Goal: Task Accomplishment & Management: Complete application form

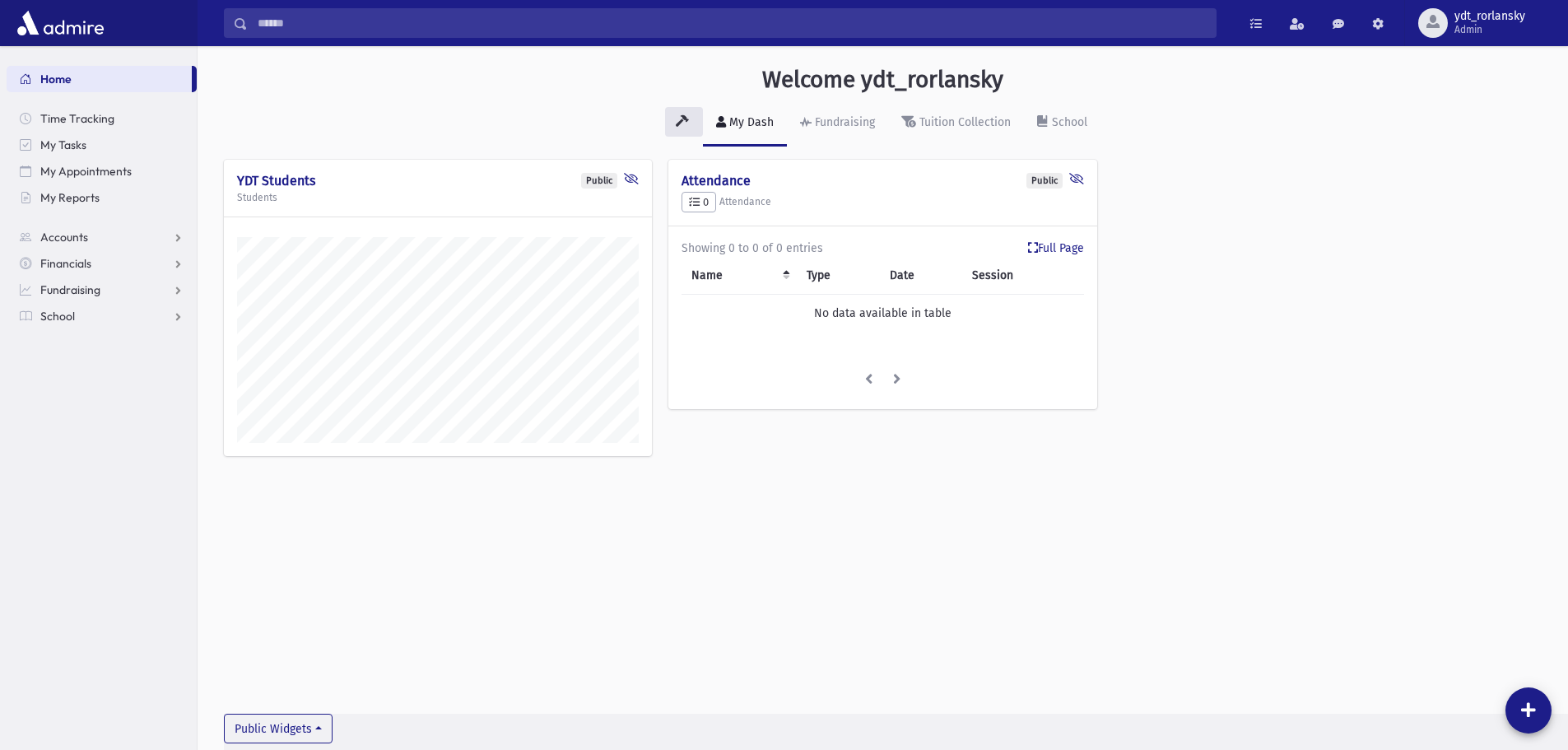
scroll to position [741, 1371]
click at [64, 311] on span "School" at bounding box center [57, 316] width 34 height 15
click at [1465, 23] on span "Admin" at bounding box center [1490, 30] width 71 height 13
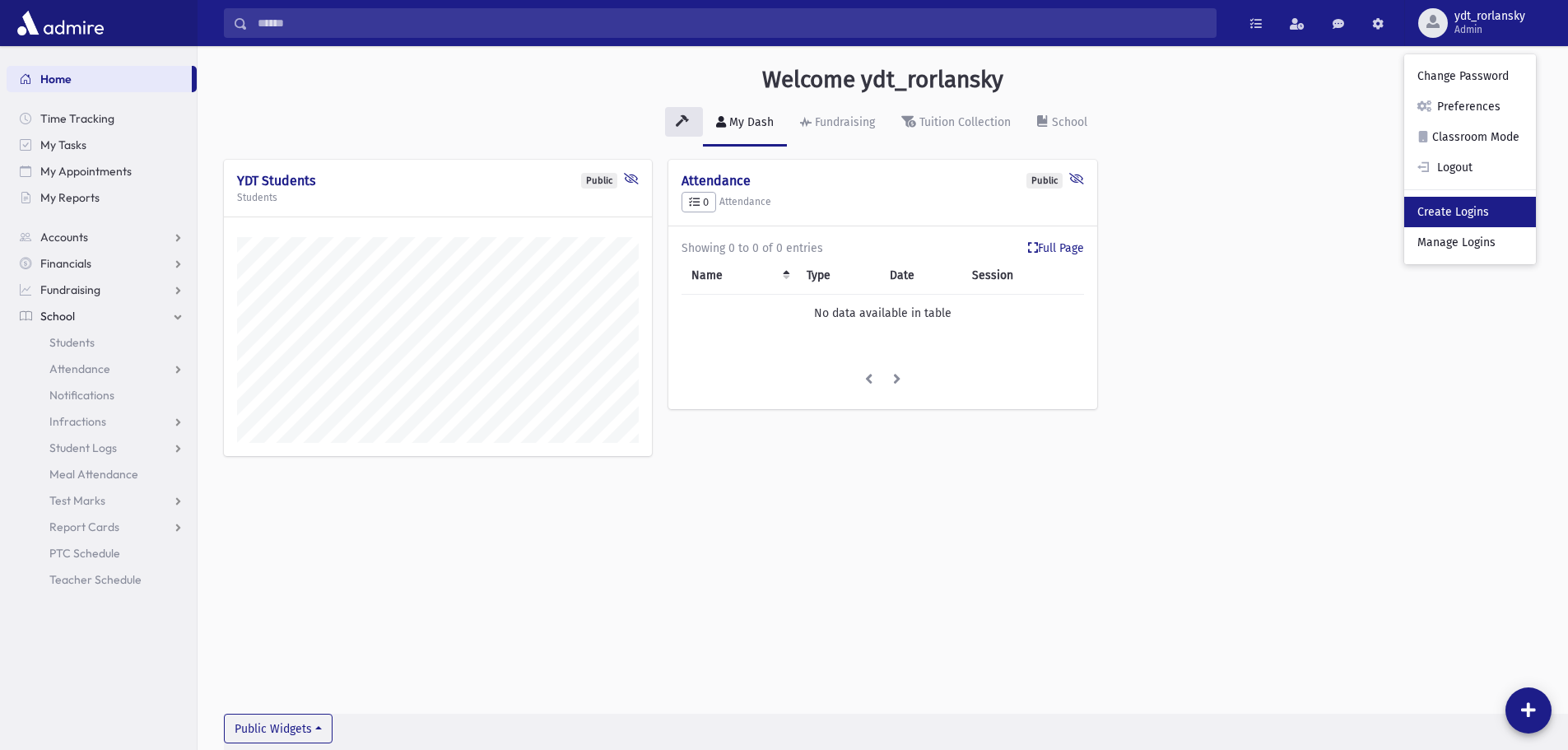
click at [1464, 212] on link "Create Logins" at bounding box center [1470, 212] width 131 height 31
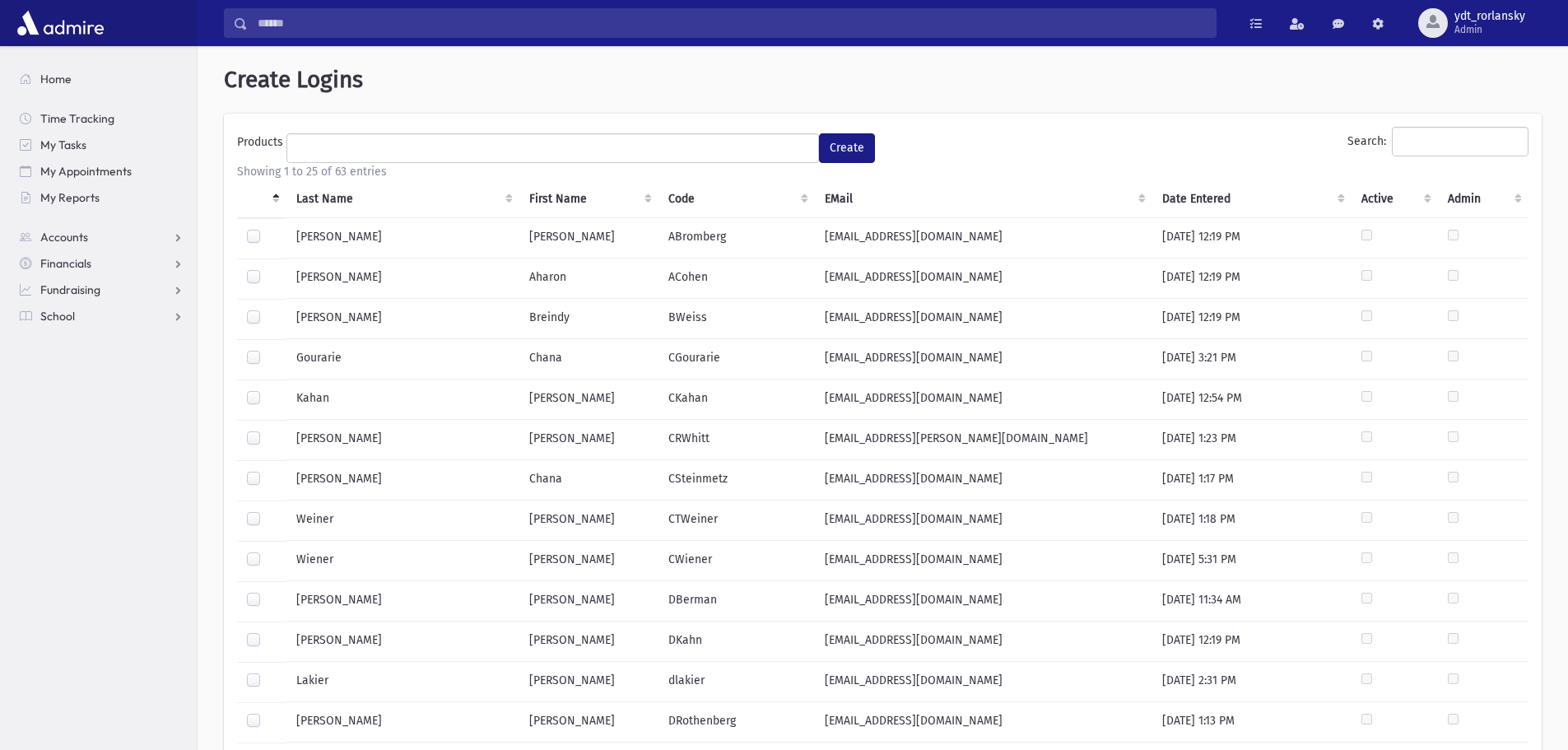
click at [341, 189] on th "Last Name" at bounding box center [403, 199] width 233 height 38
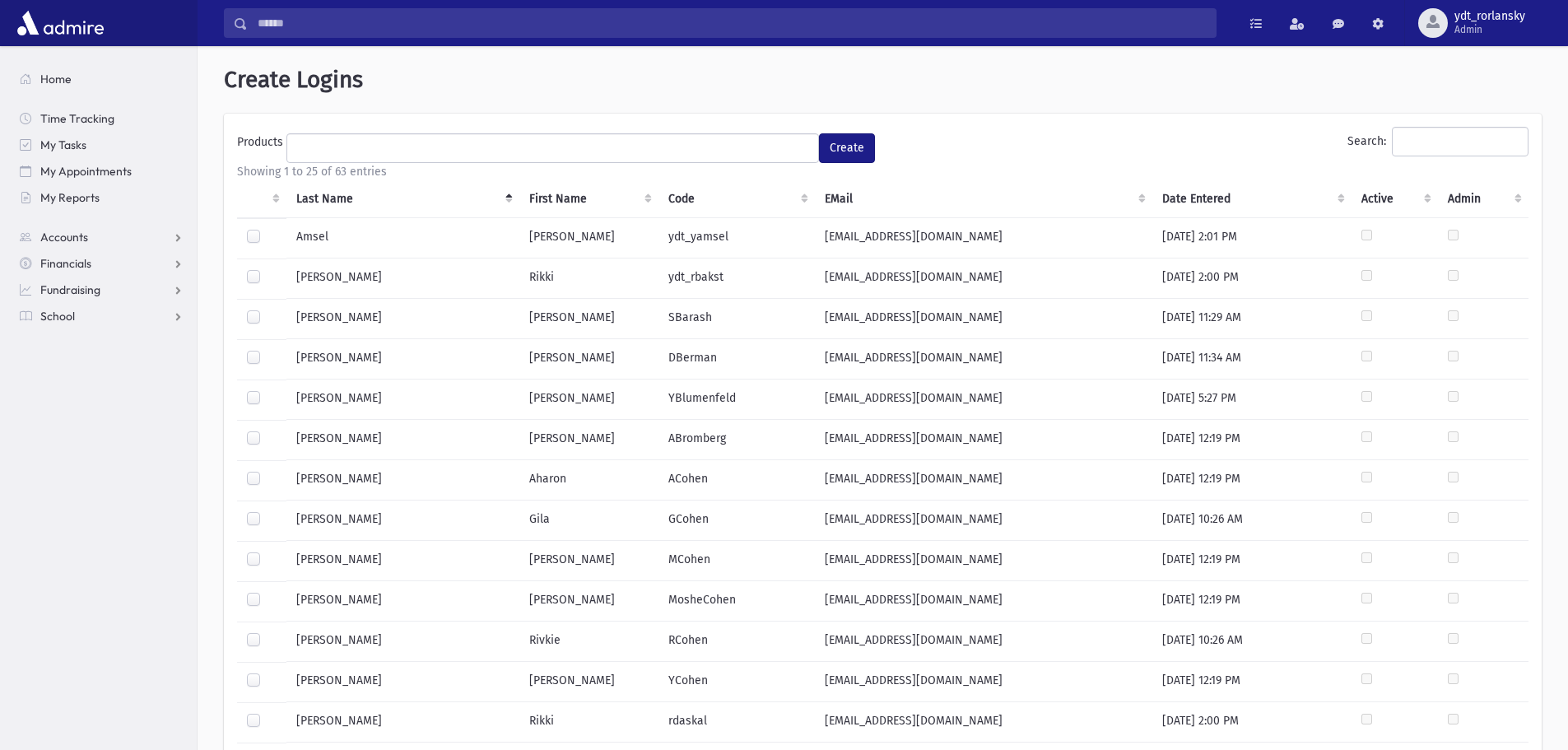
drag, startPoint x: 485, startPoint y: 518, endPoint x: 374, endPoint y: 510, distance: 111.3
click at [484, 518] on td "[PERSON_NAME]" at bounding box center [403, 521] width 233 height 41
click at [267, 511] on label at bounding box center [267, 511] width 0 height 0
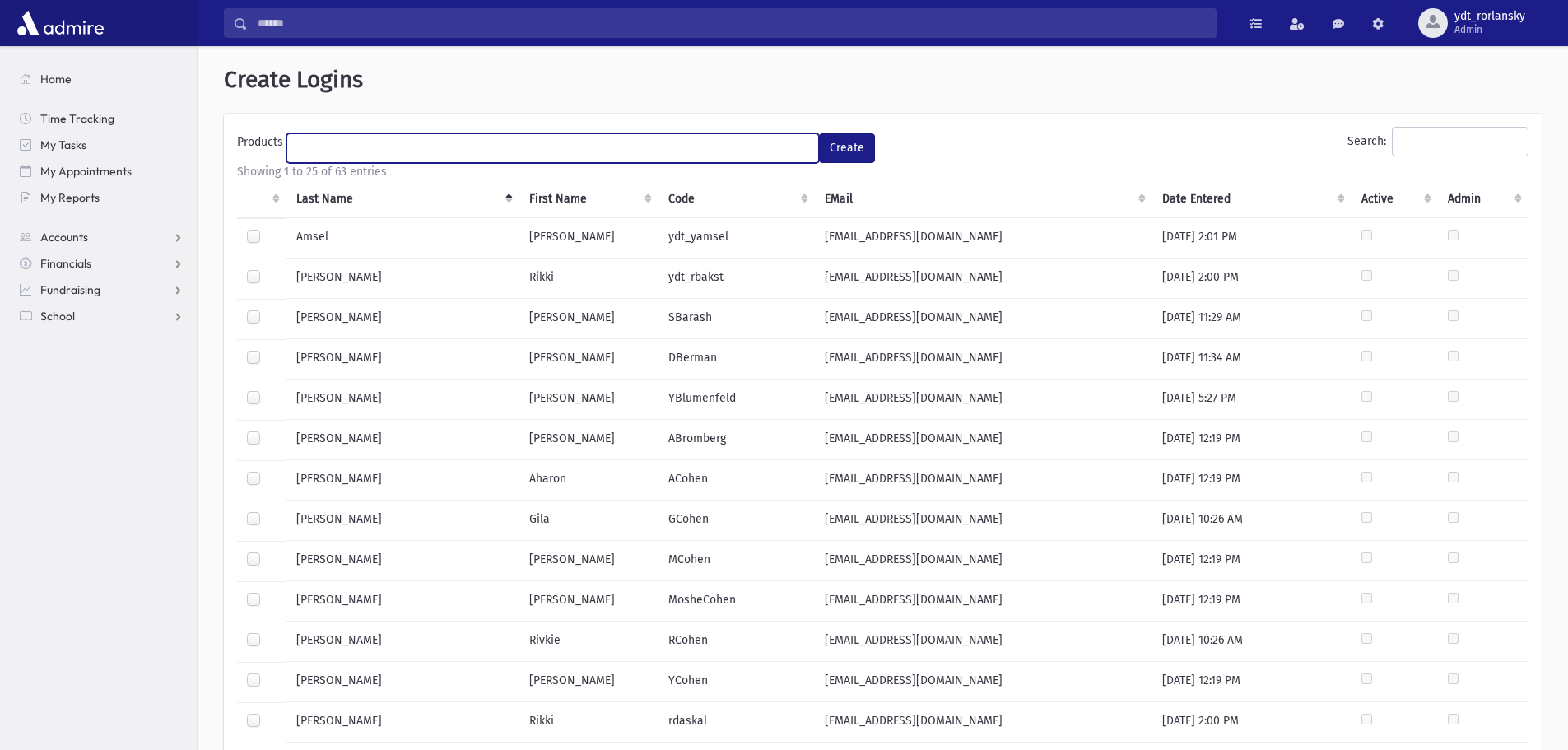
click at [645, 154] on ul at bounding box center [553, 146] width 531 height 25
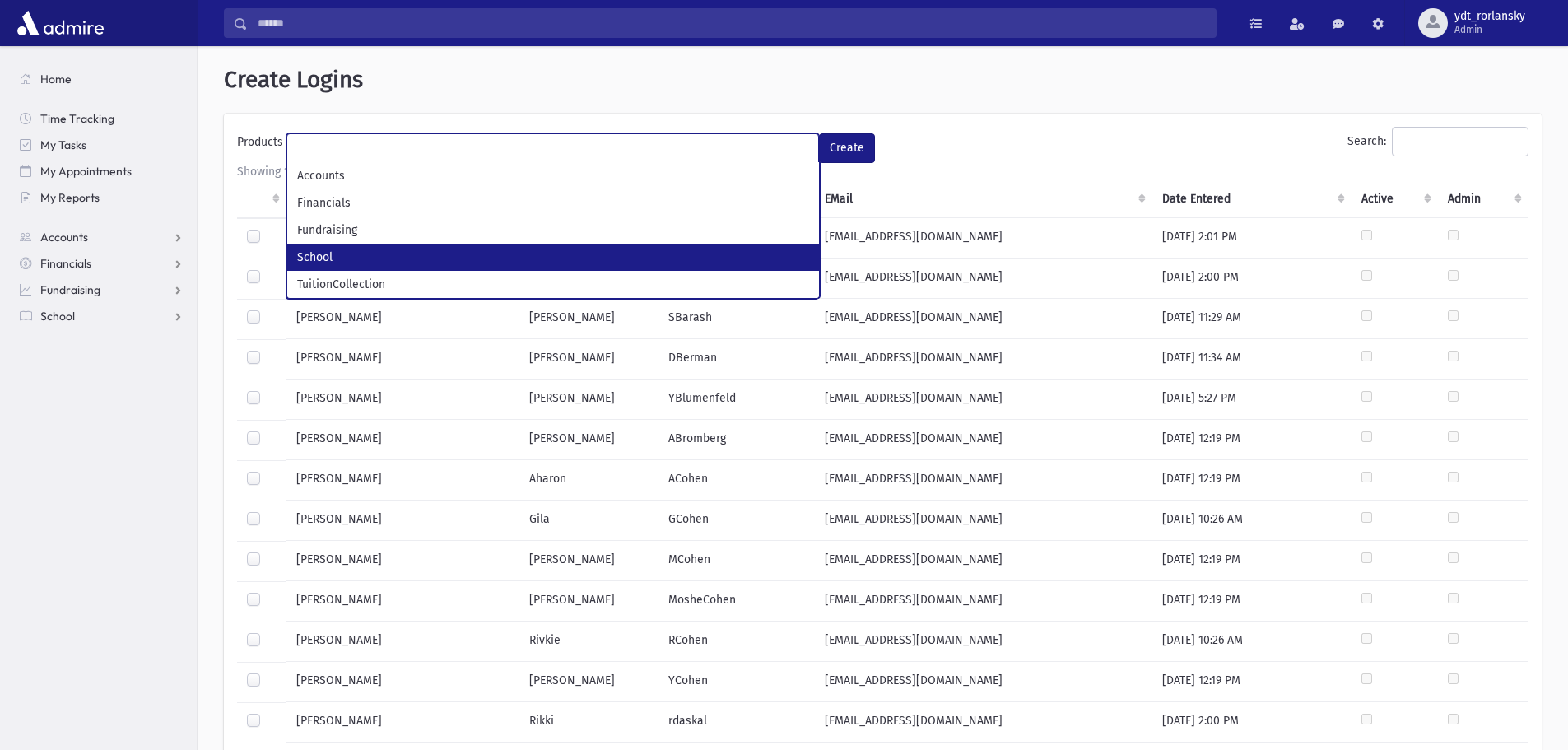
select select "*"
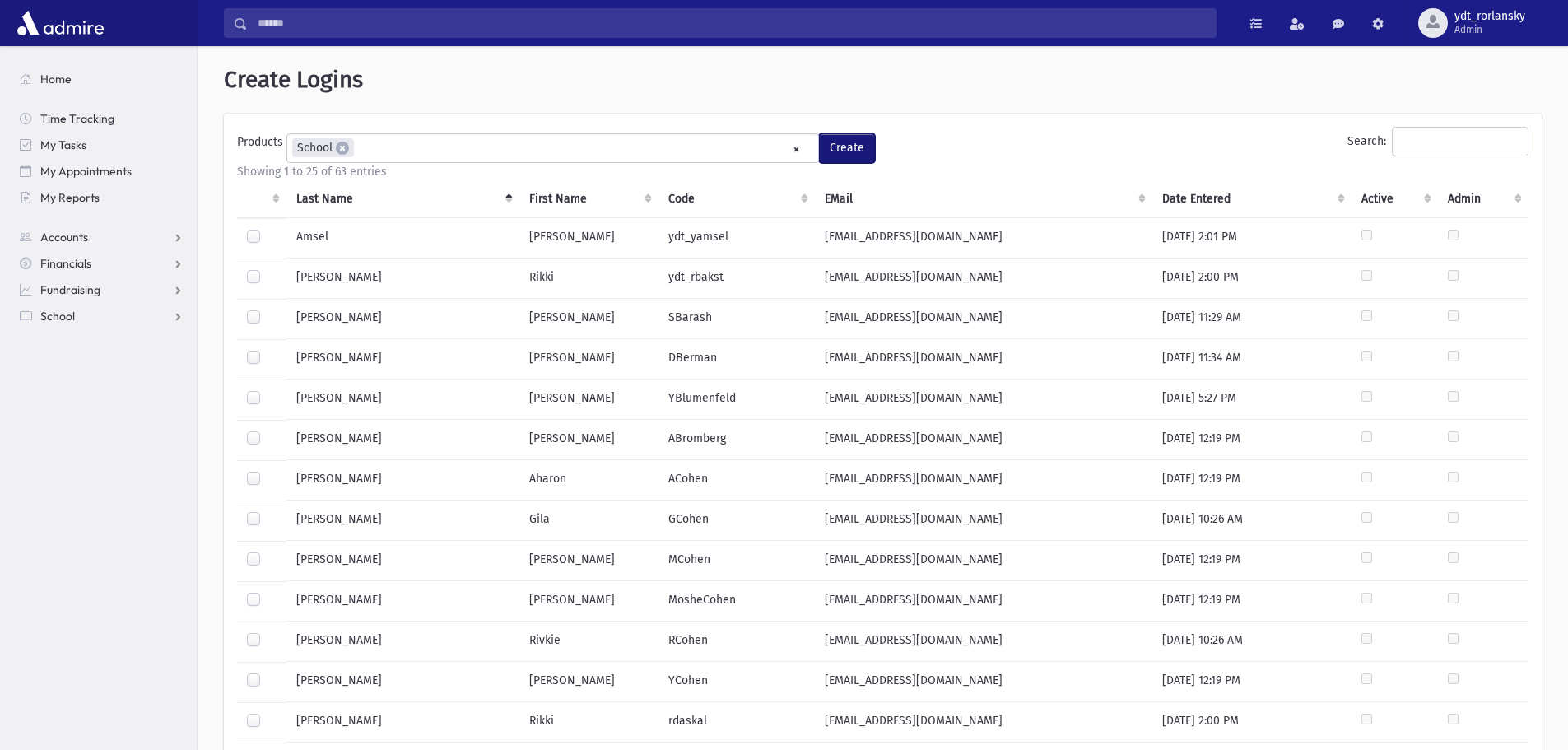
click at [857, 144] on button "Create" at bounding box center [847, 148] width 56 height 30
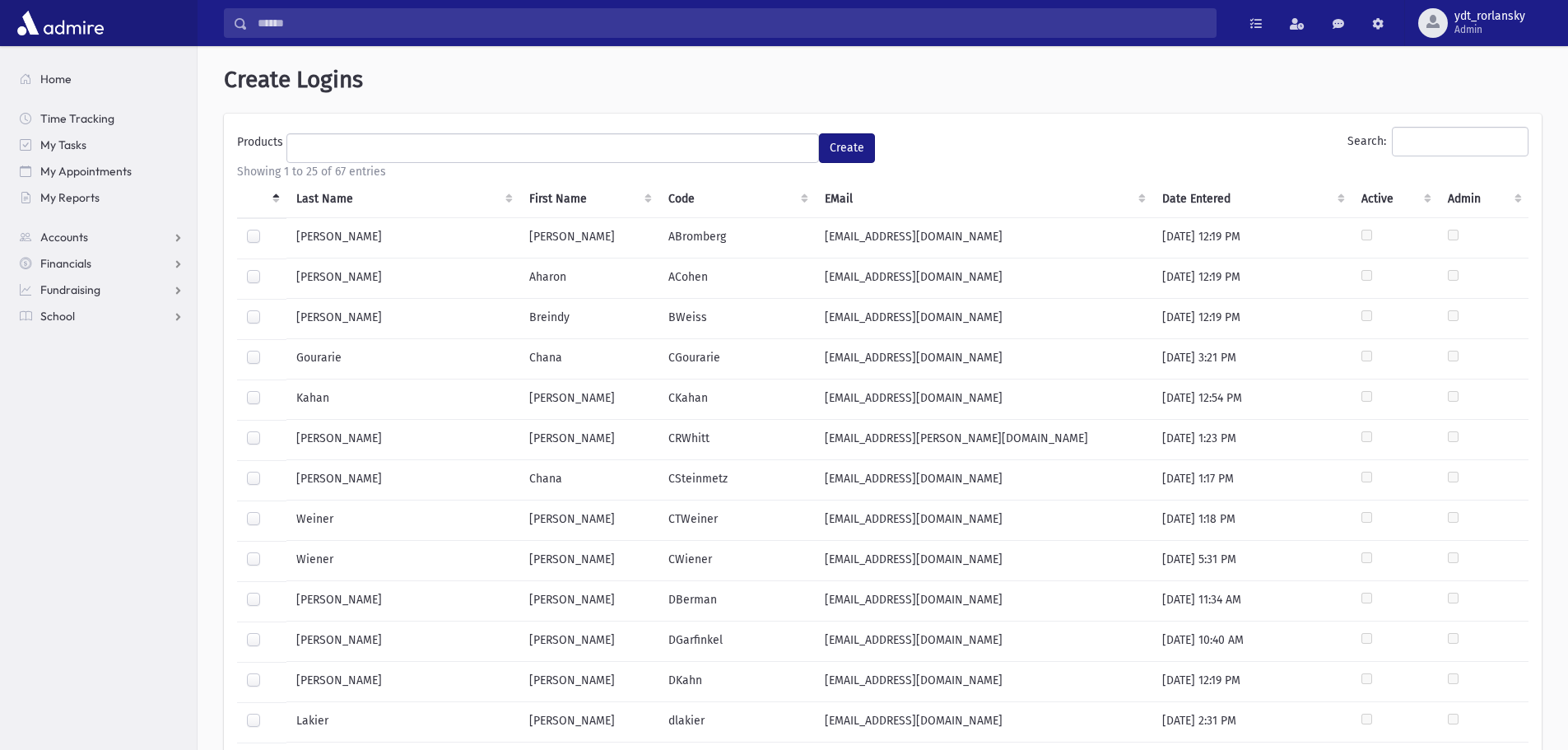
click at [317, 193] on th "Last Name" at bounding box center [403, 199] width 233 height 38
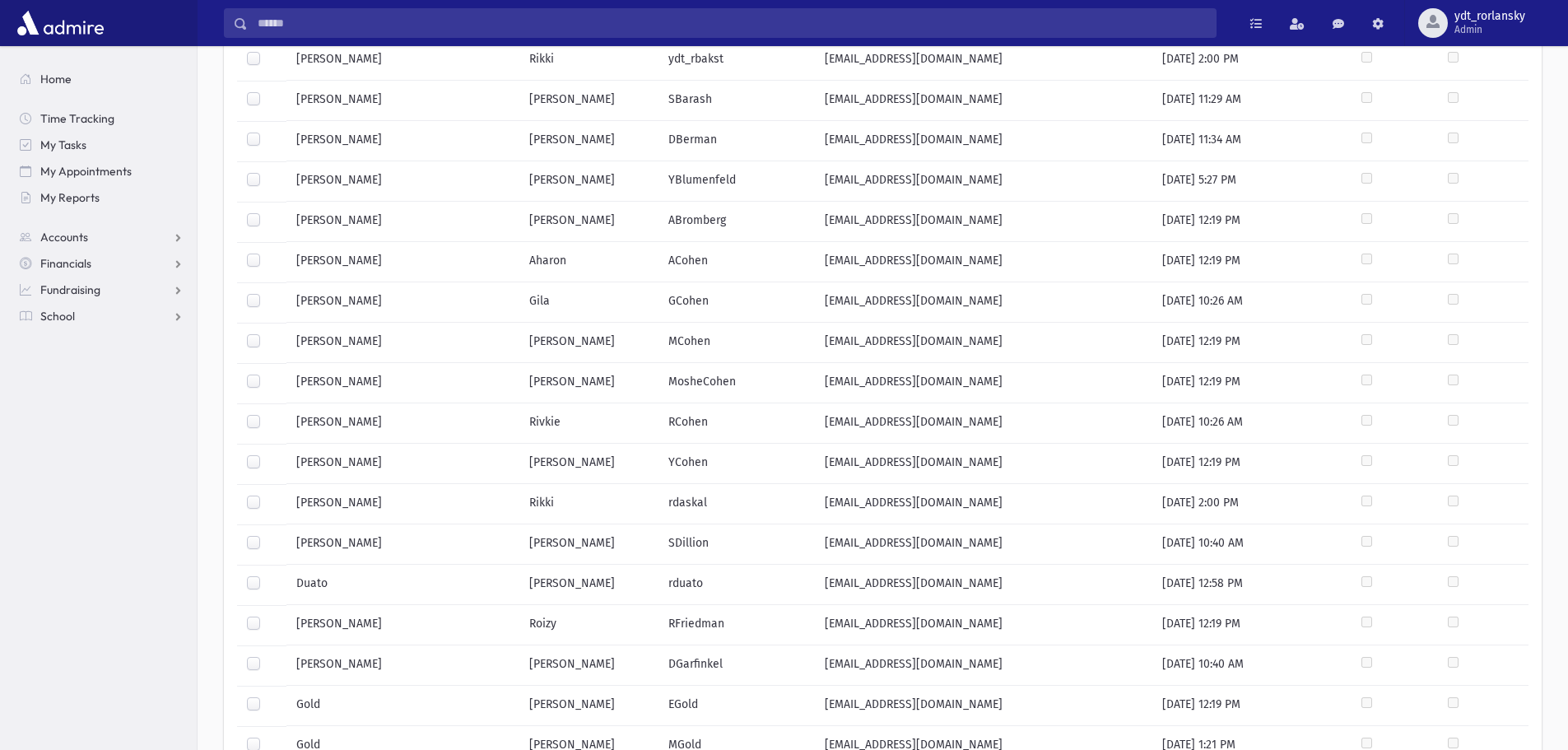
scroll to position [247, 0]
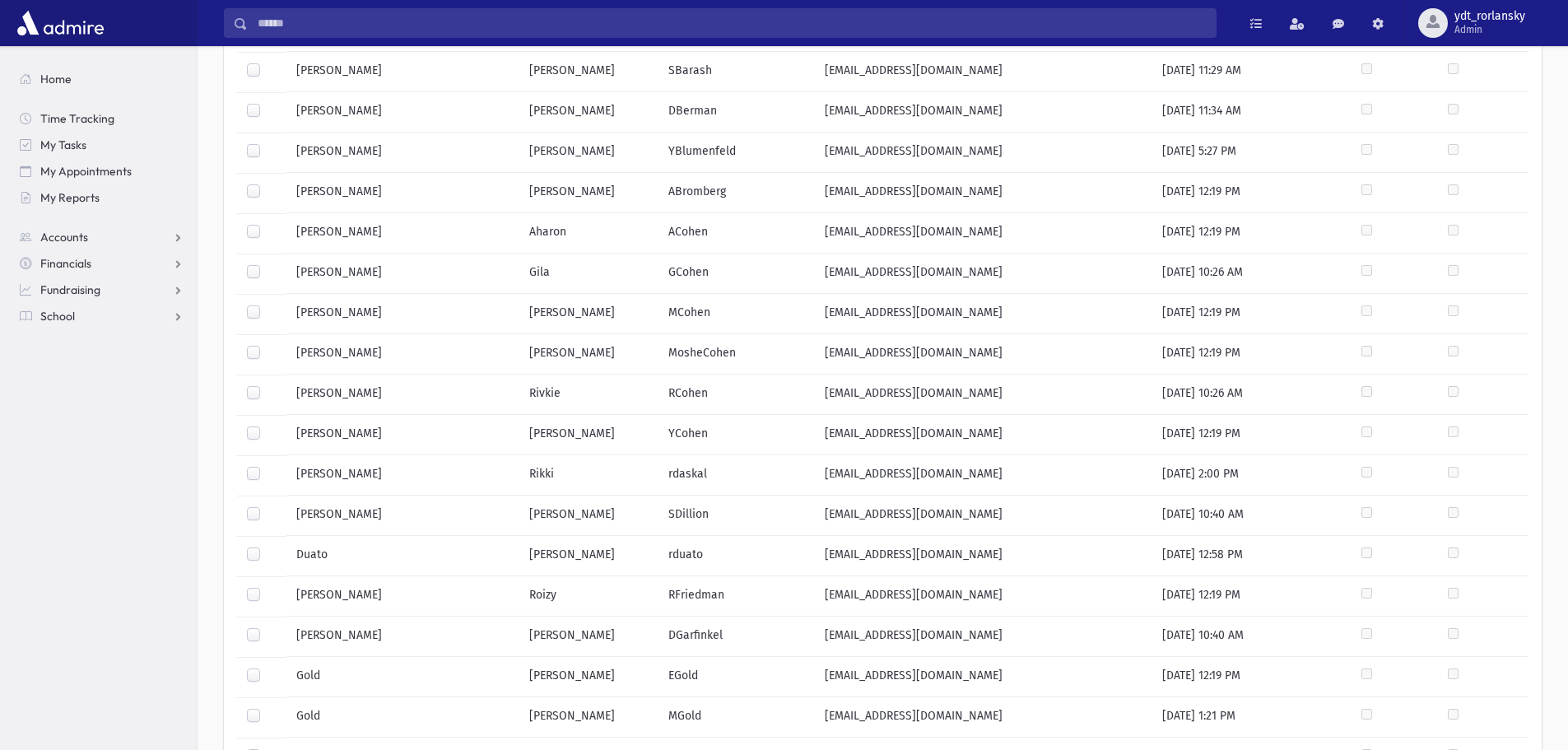
click at [267, 507] on label at bounding box center [267, 507] width 0 height 0
click at [267, 628] on label at bounding box center [267, 628] width 0 height 0
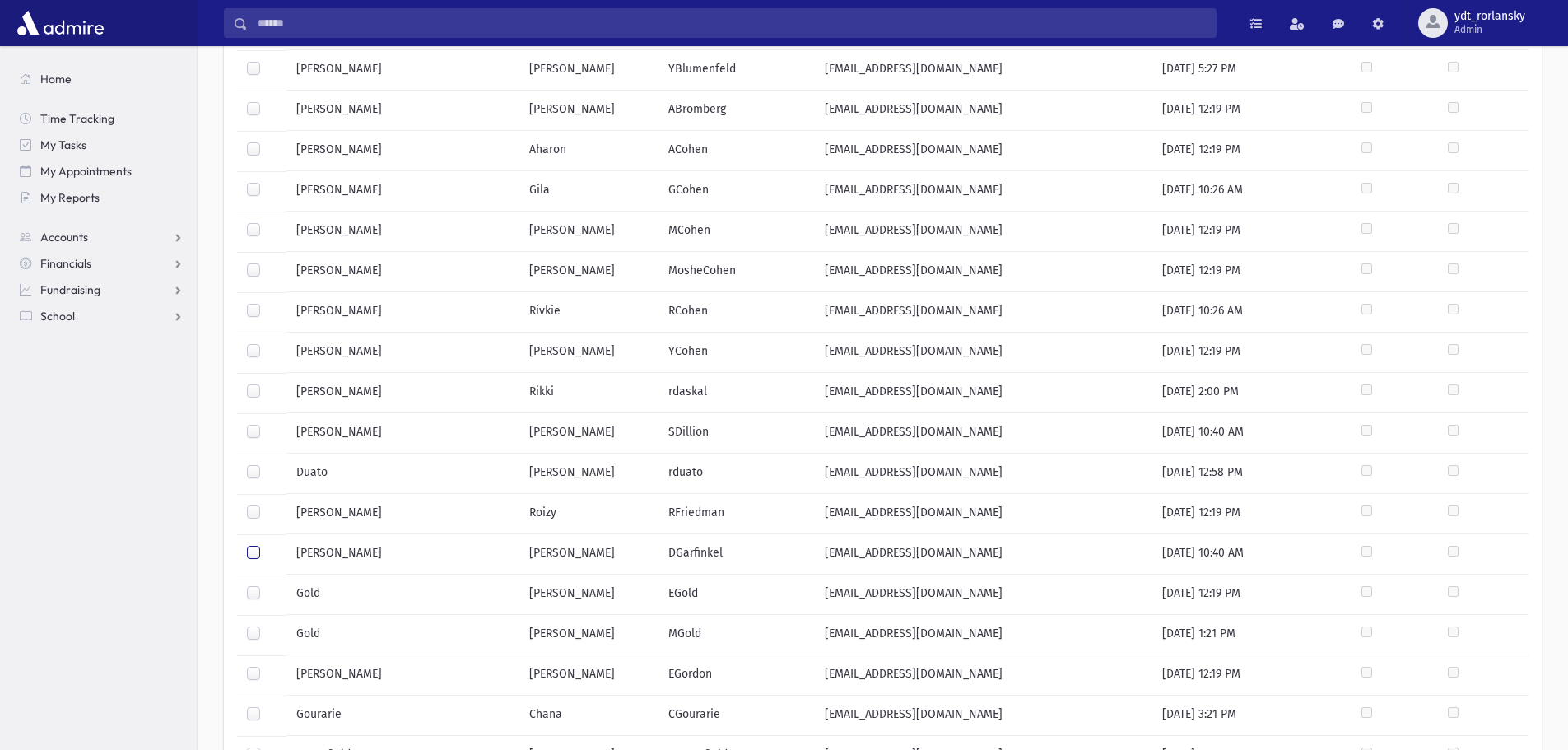
scroll to position [412, 0]
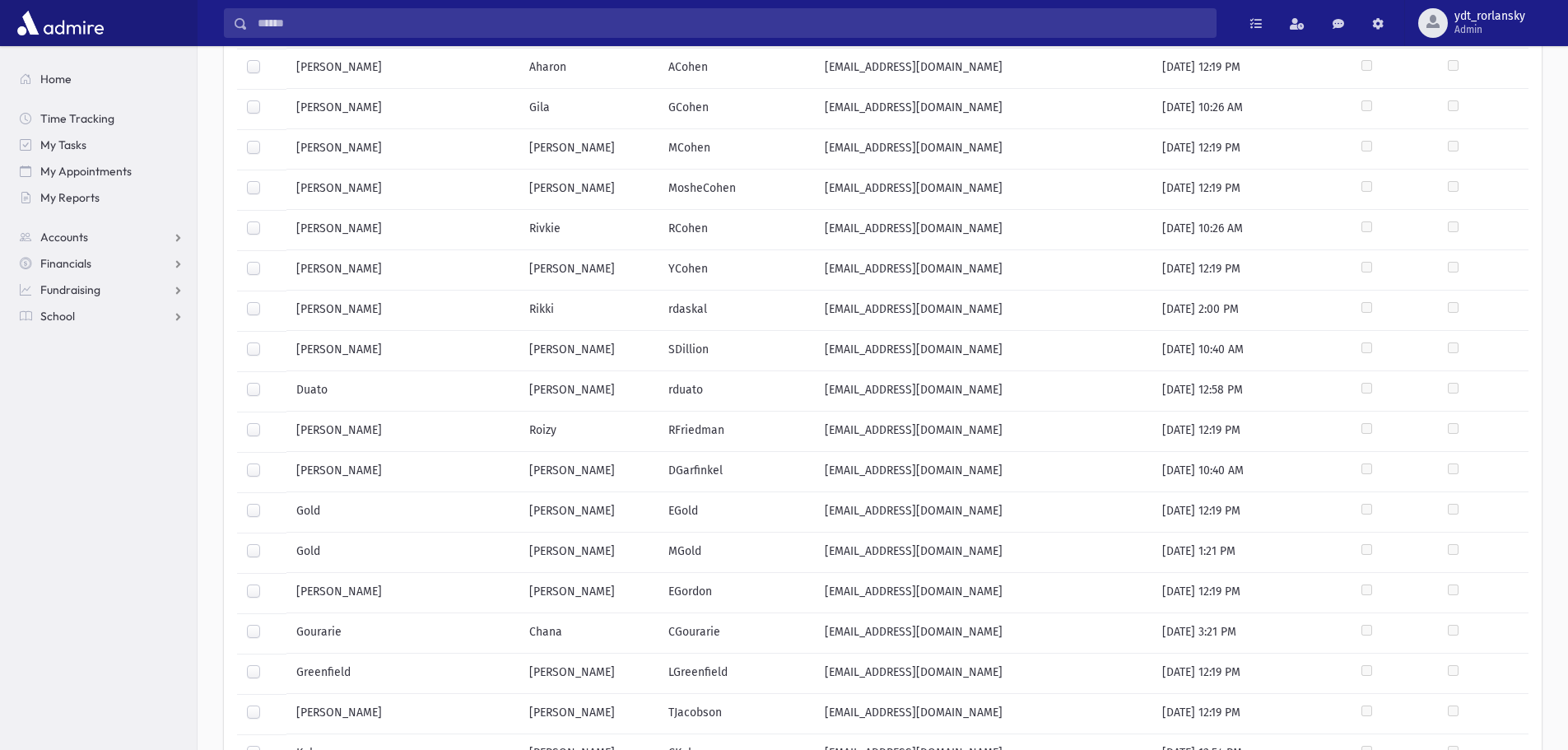
click at [267, 624] on label at bounding box center [267, 624] width 0 height 0
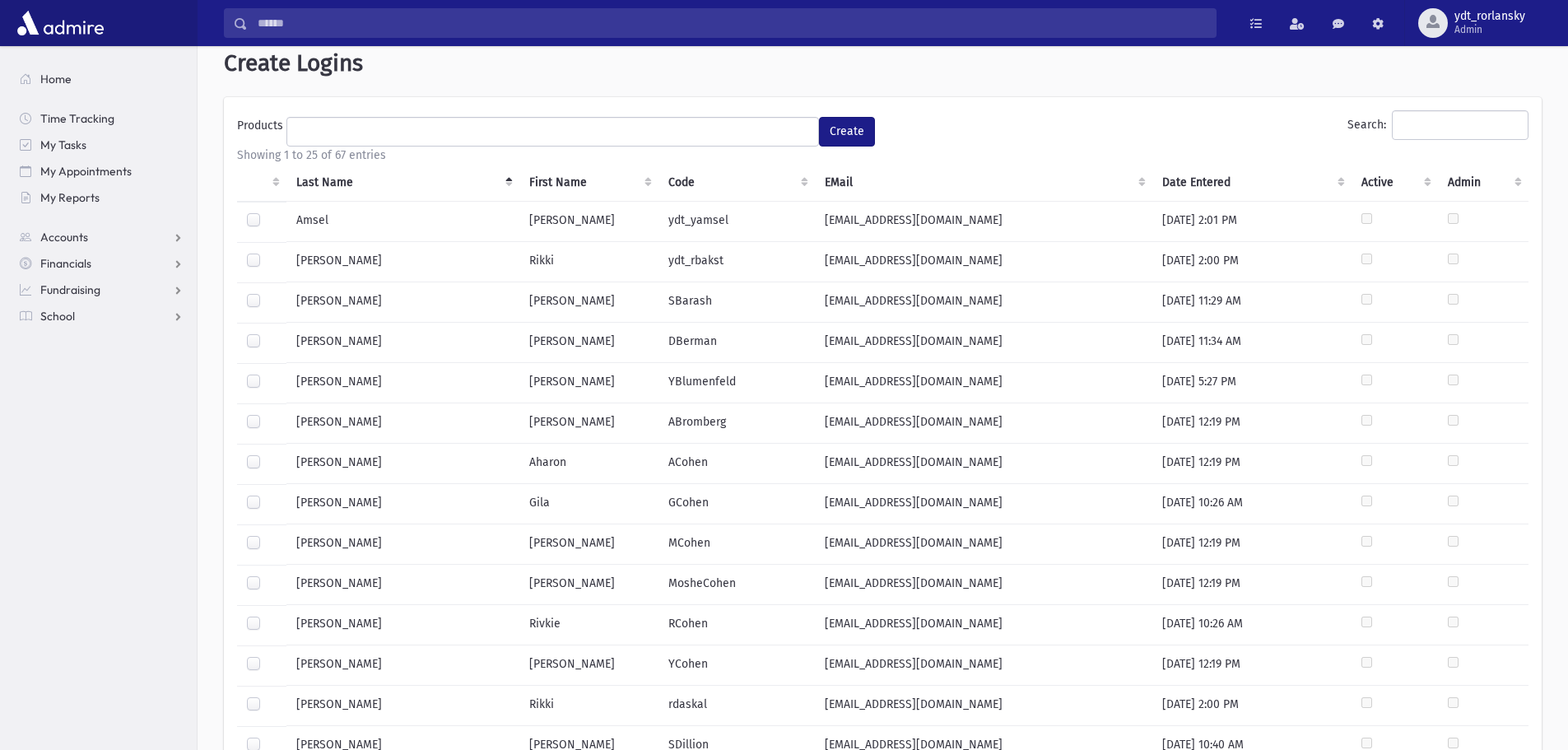
scroll to position [0, 0]
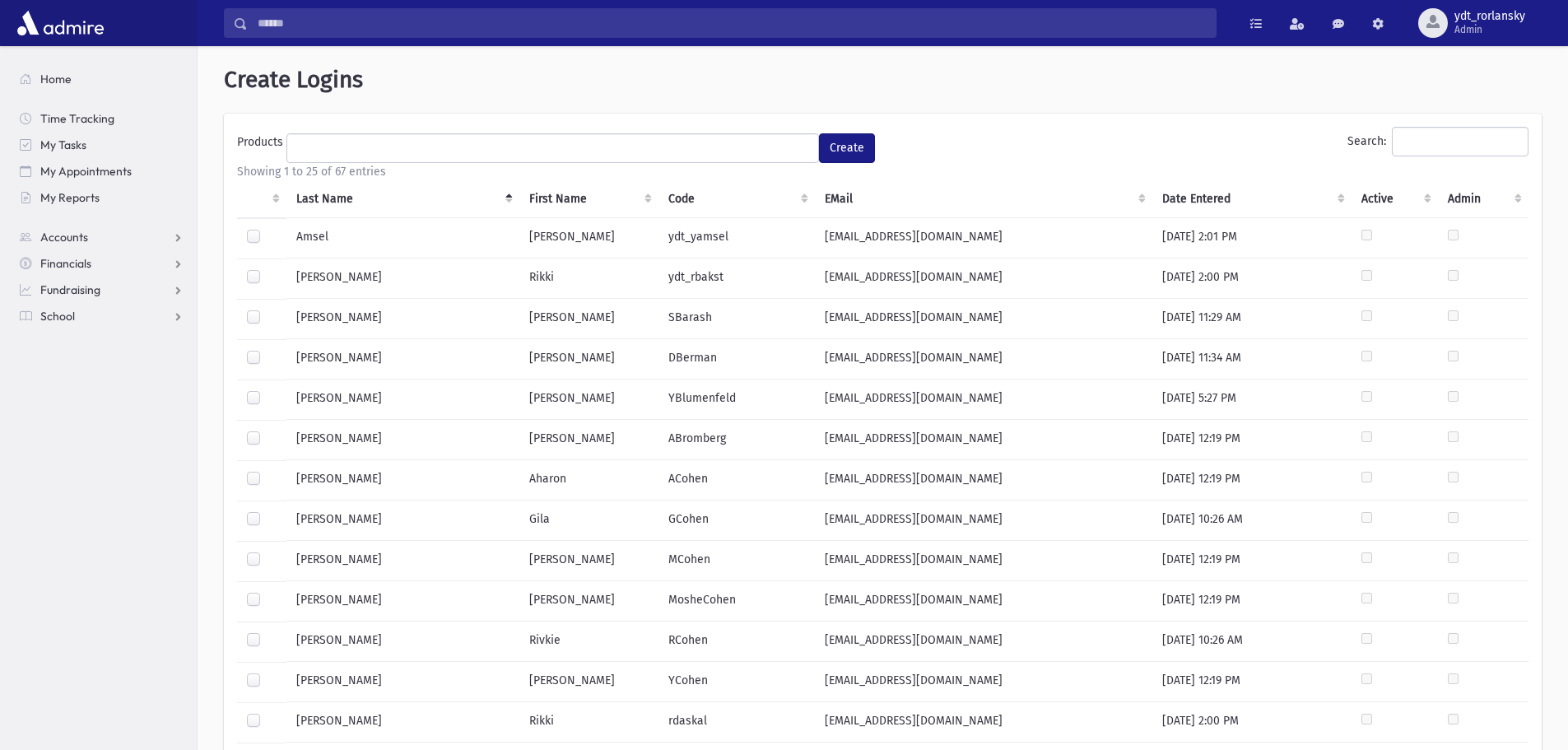
click at [806, 154] on ul at bounding box center [553, 146] width 531 height 25
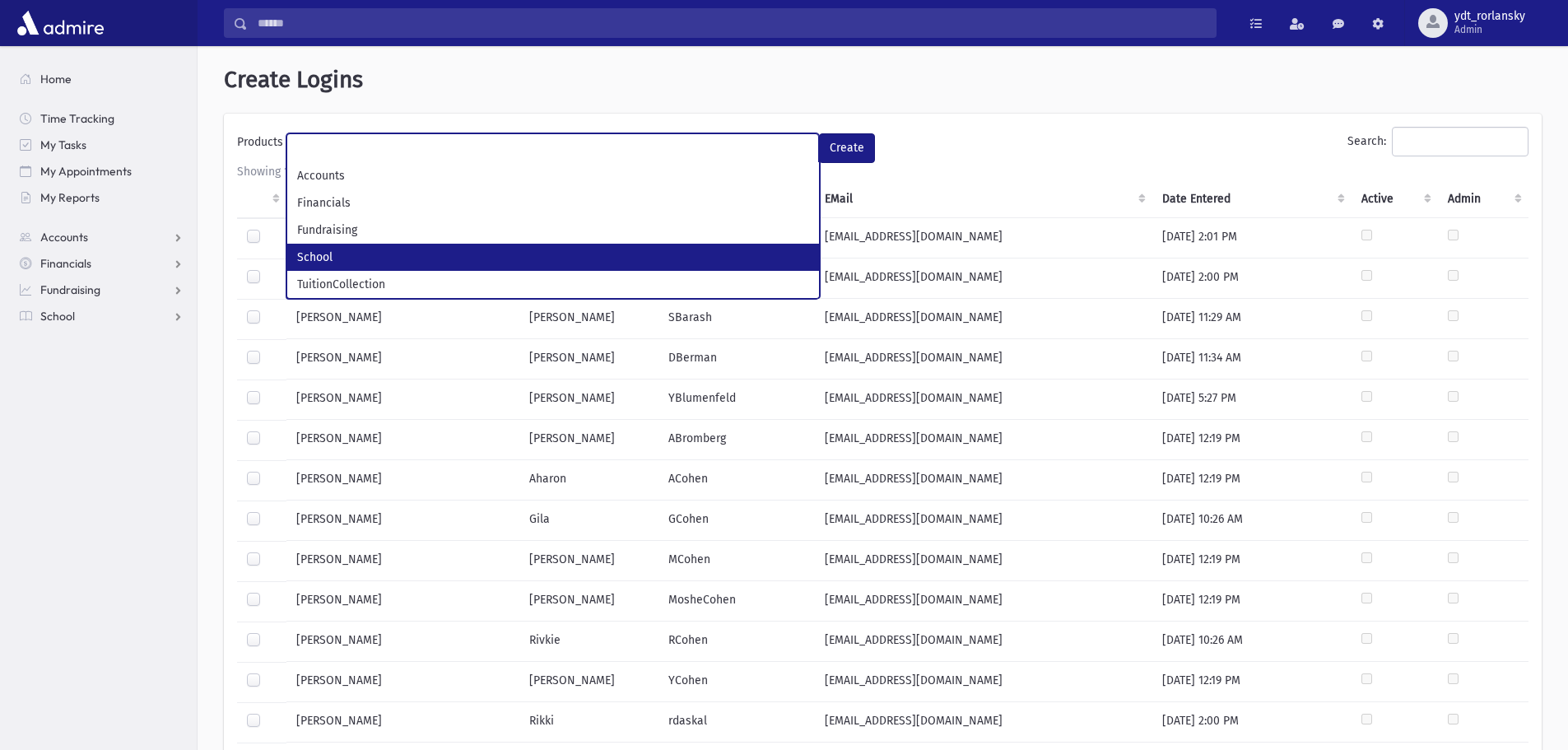
select select "*"
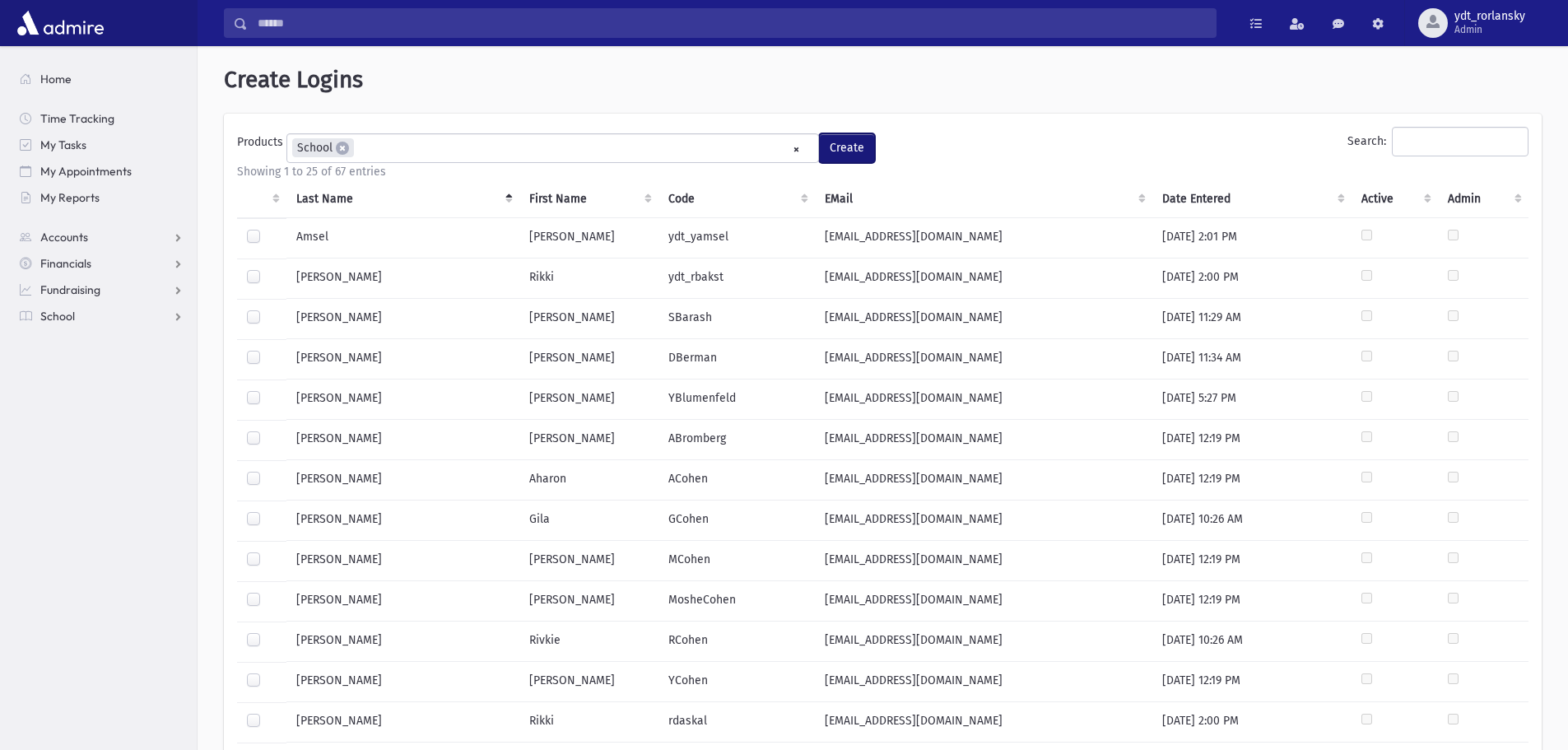
click at [844, 145] on button "Create" at bounding box center [847, 148] width 56 height 30
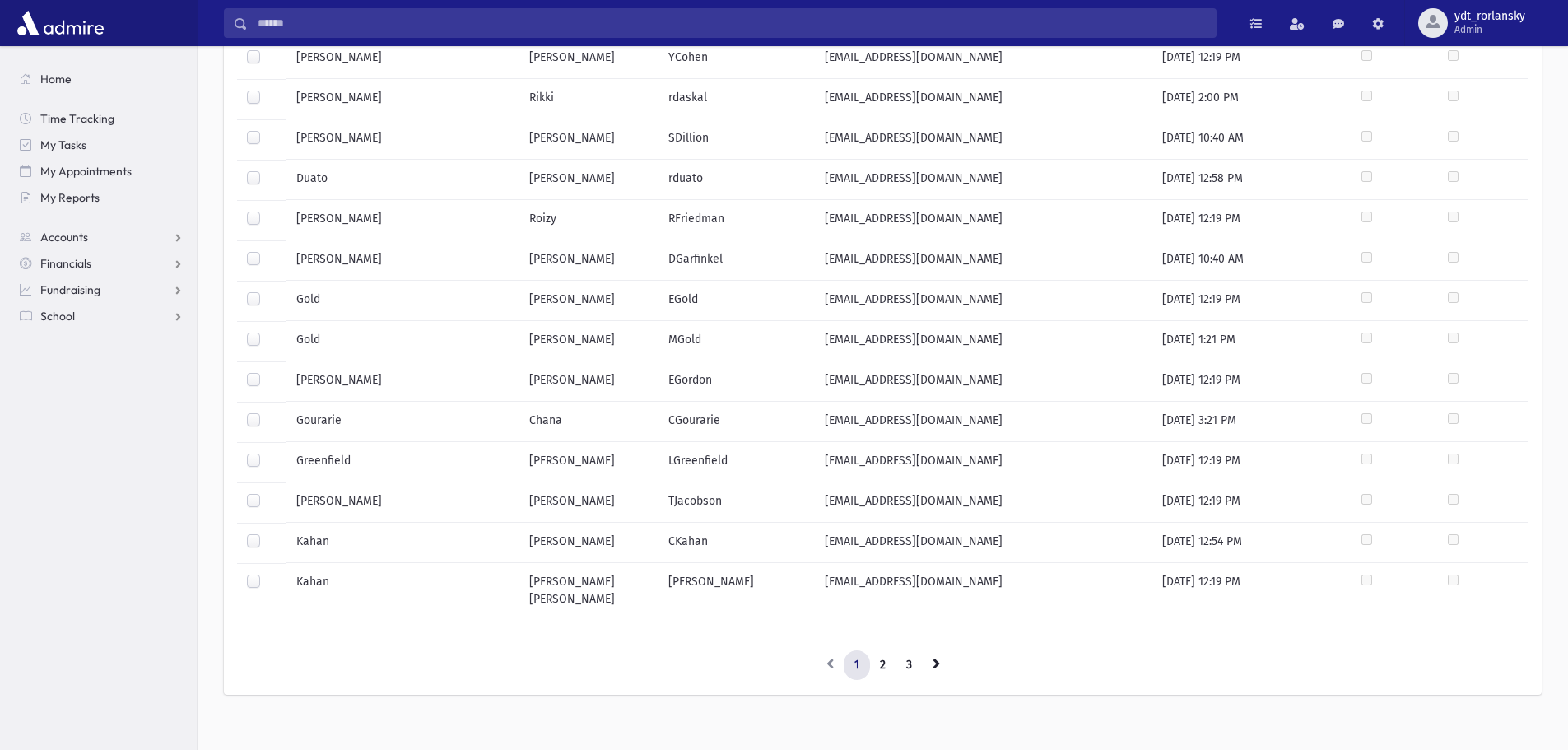
scroll to position [700, 0]
click at [884, 649] on link "2" at bounding box center [882, 662] width 27 height 30
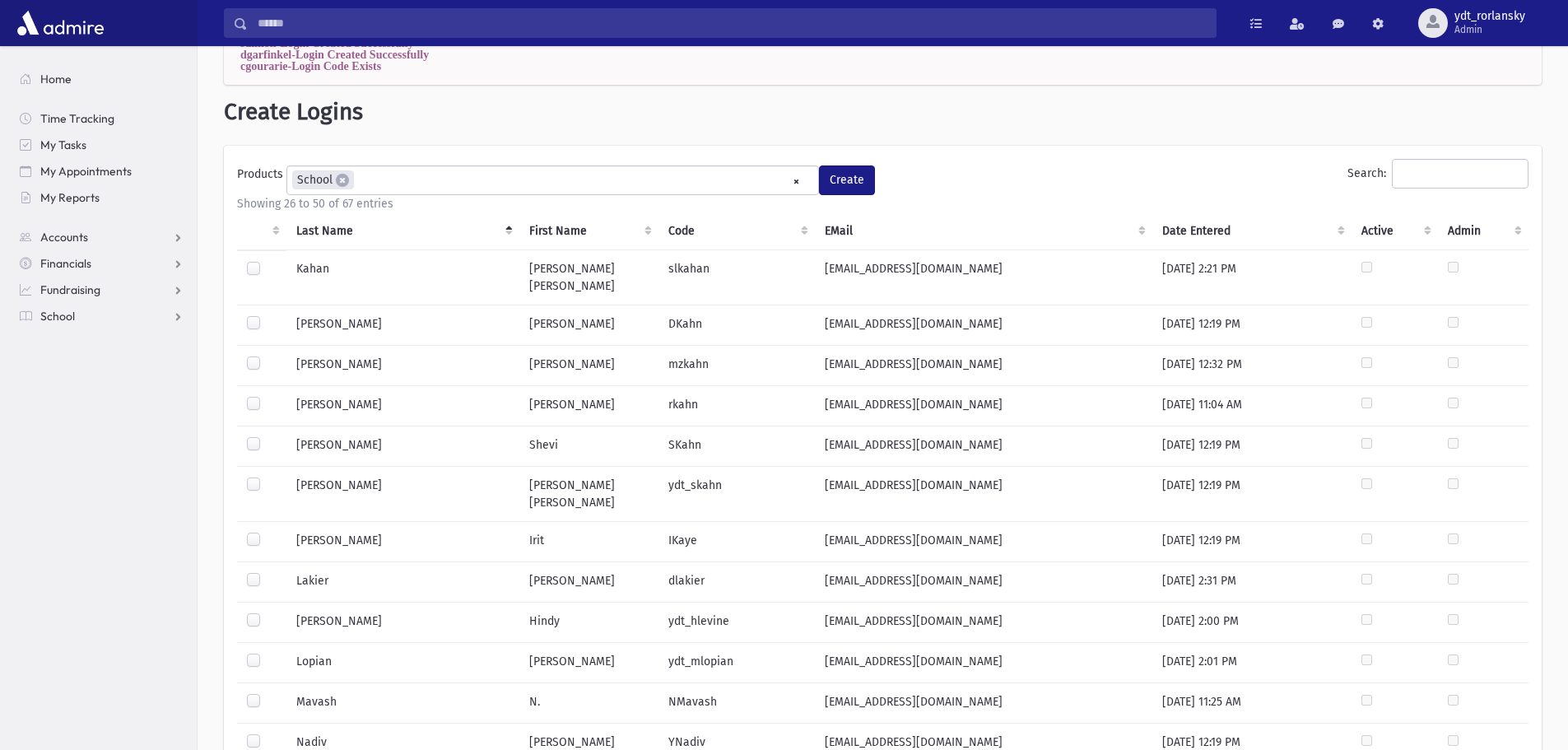
scroll to position [0, 0]
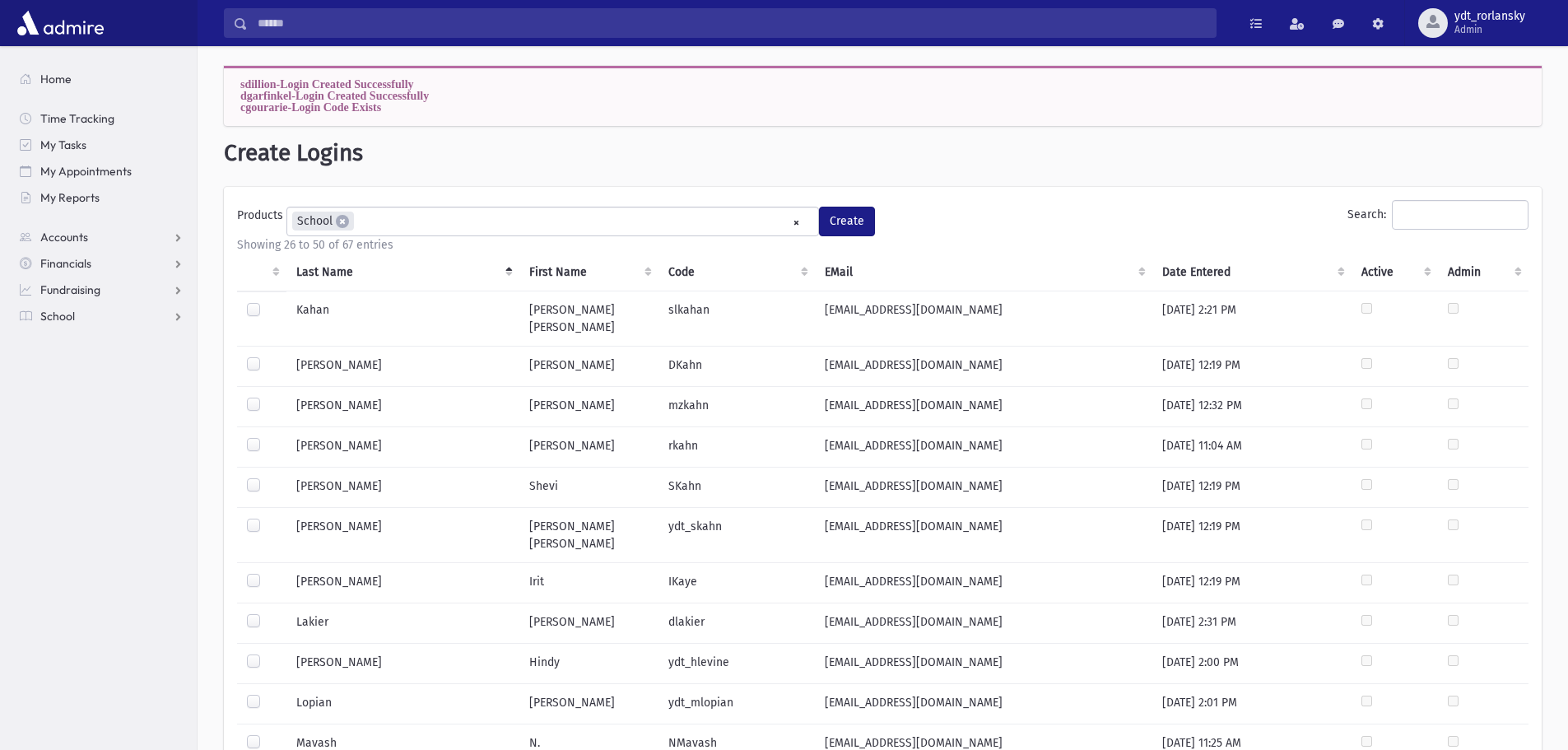
click at [267, 573] on label at bounding box center [267, 573] width 0 height 0
click at [850, 218] on button "Create" at bounding box center [847, 222] width 56 height 30
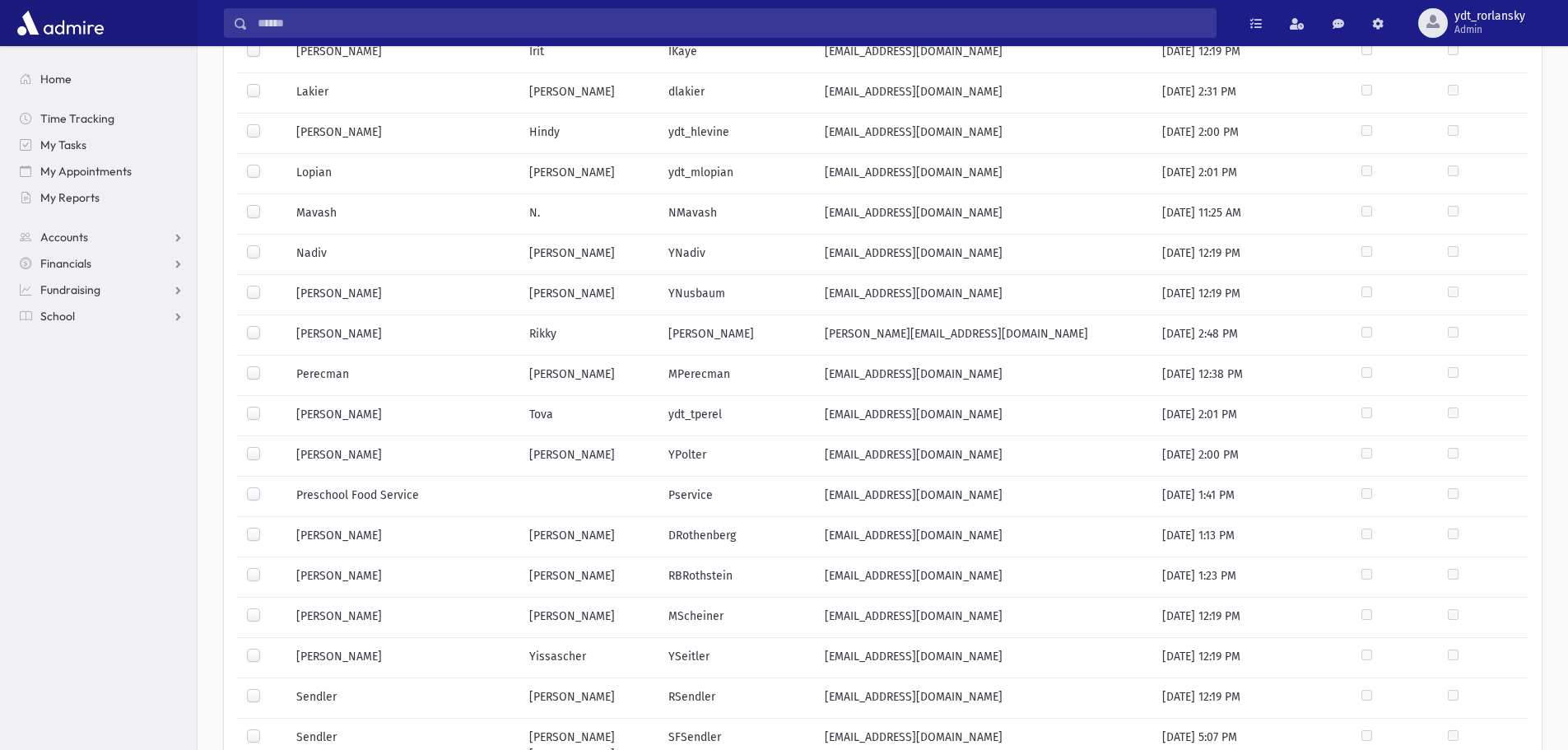
scroll to position [680, 0]
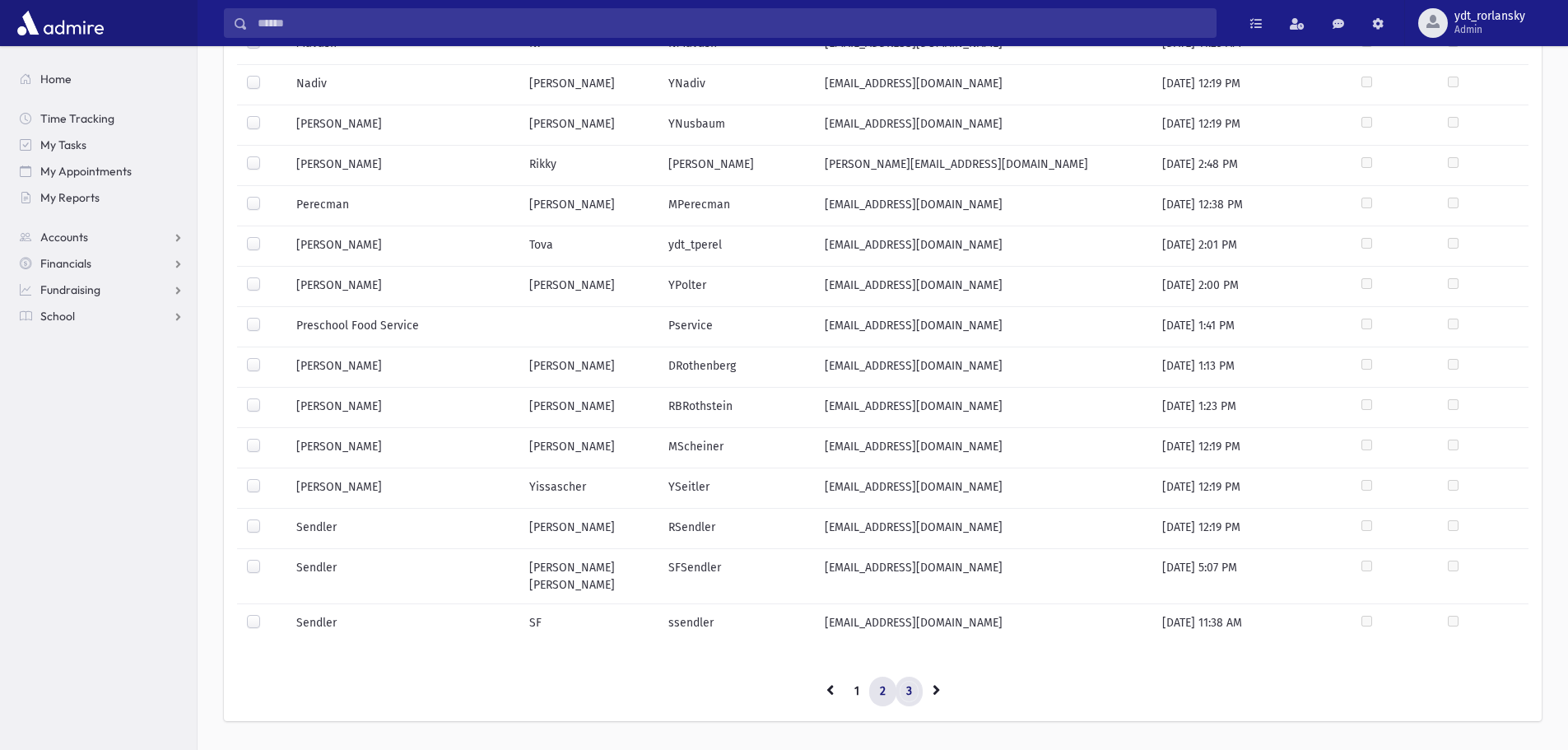
click at [906, 677] on link "3" at bounding box center [909, 692] width 27 height 30
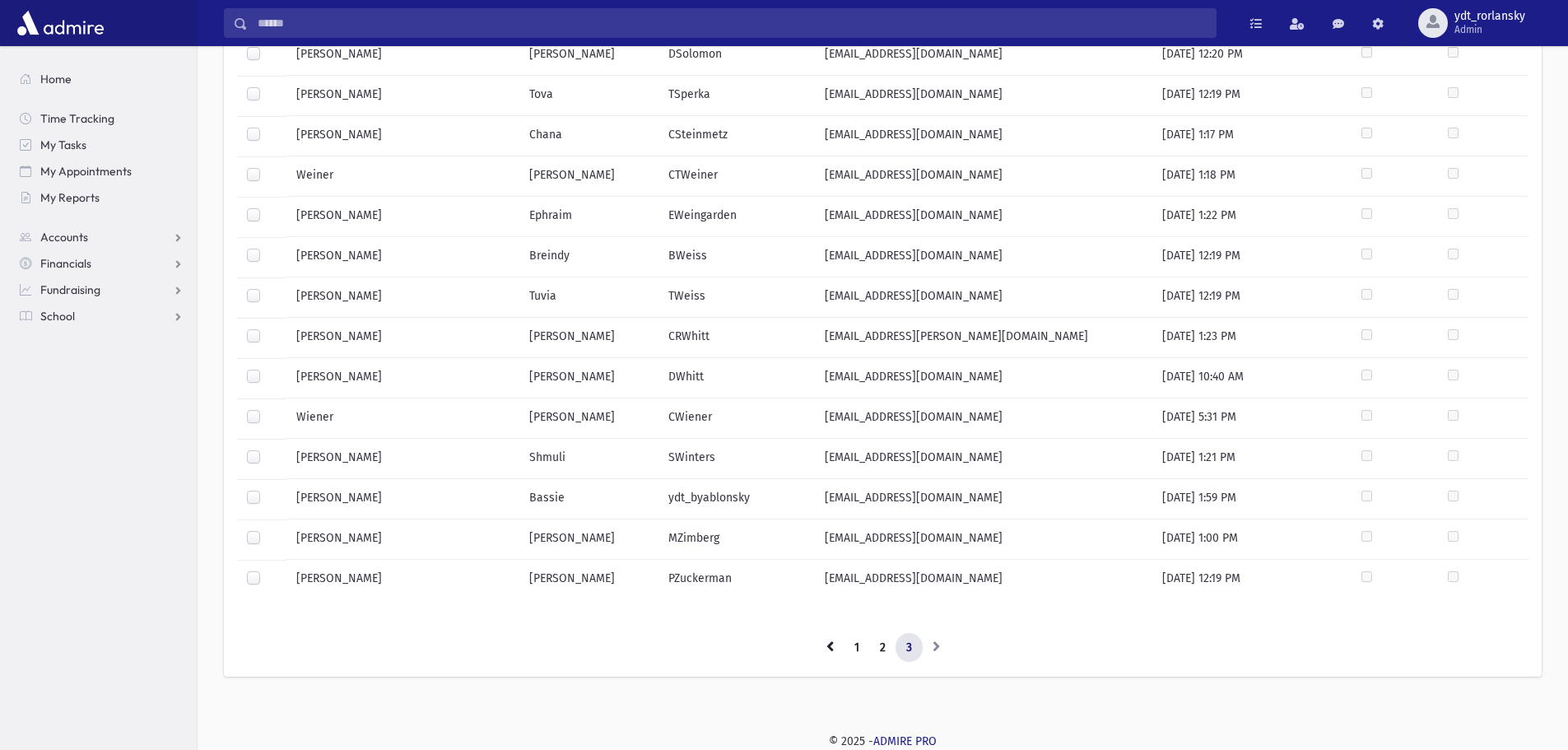
click at [267, 369] on label at bounding box center [267, 369] width 0 height 0
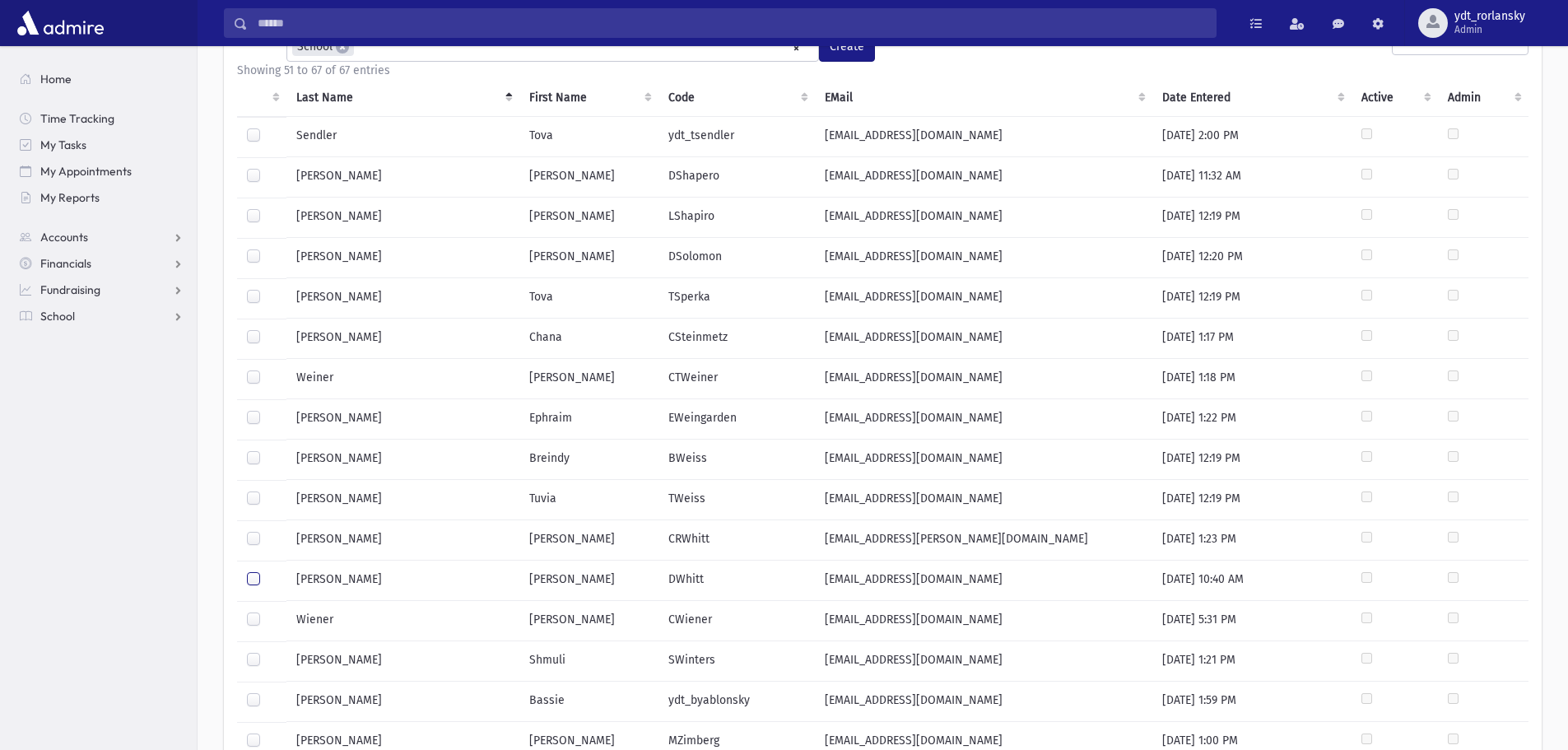
scroll to position [0, 0]
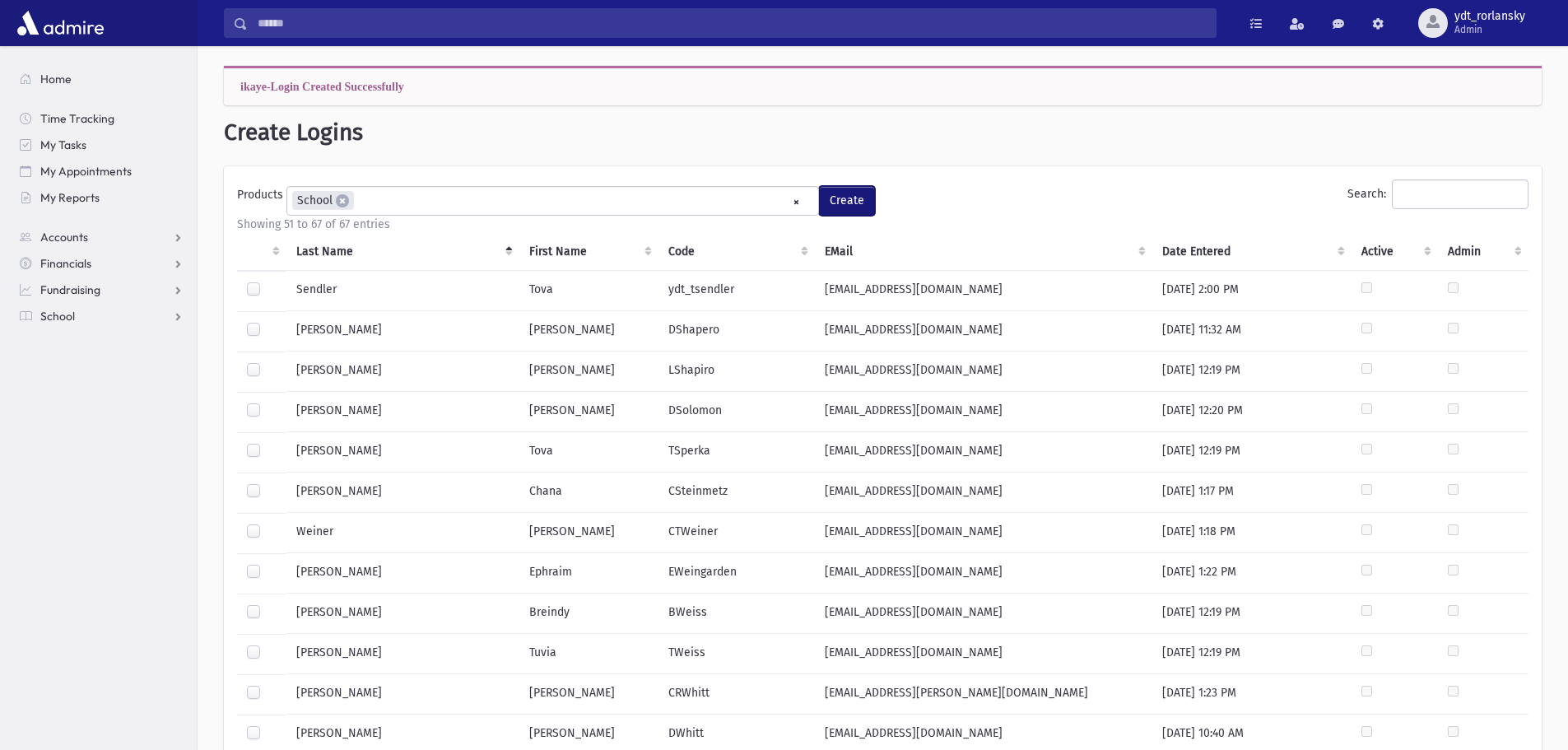
click at [855, 201] on button "Create" at bounding box center [847, 201] width 56 height 30
click at [49, 399] on section "Home Time Tracking My Tasks My Appointments My Reports Accounts Accounts Accoun…" at bounding box center [98, 398] width 197 height 704
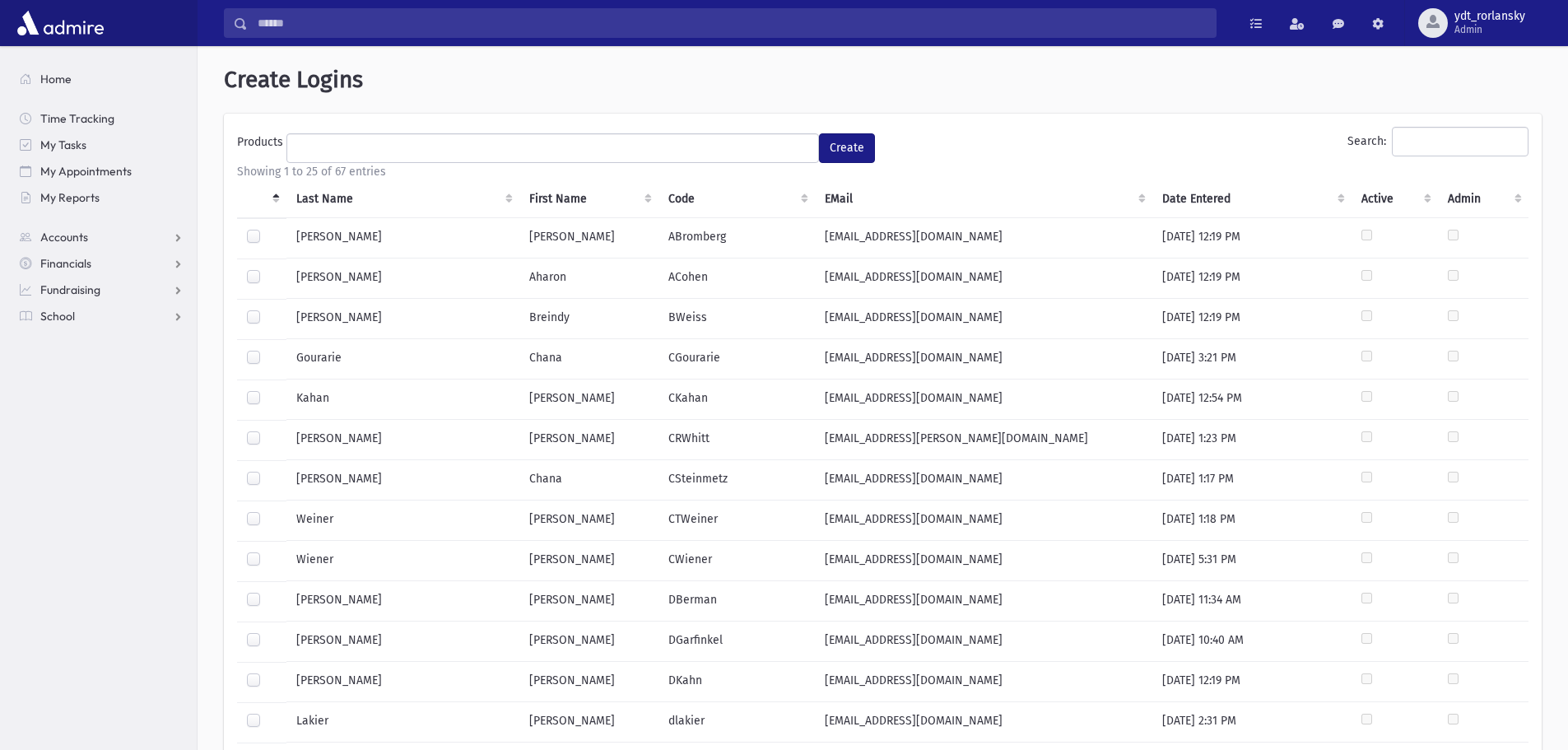
select select
click at [330, 204] on th "Last Name" at bounding box center [403, 199] width 233 height 38
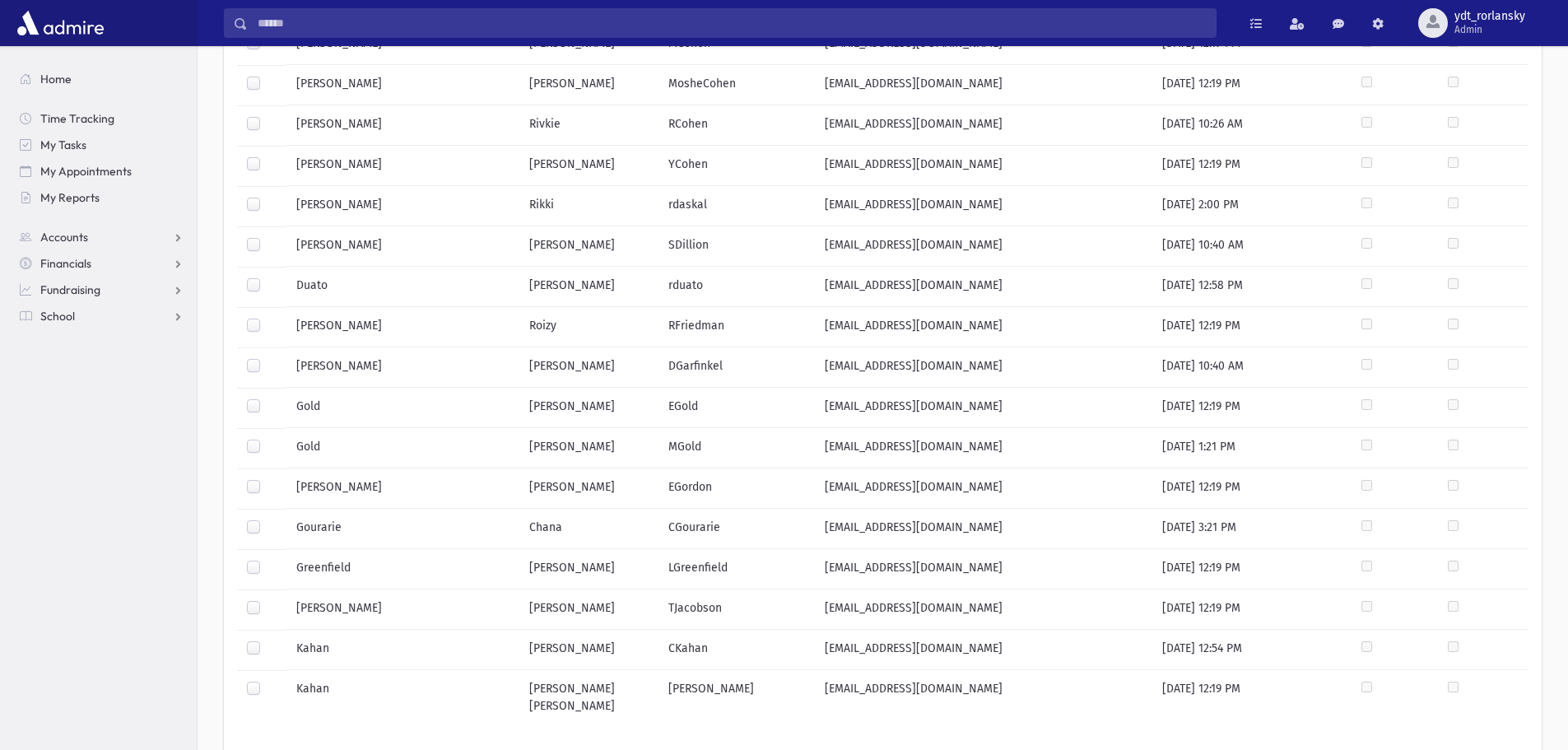
scroll to position [627, 0]
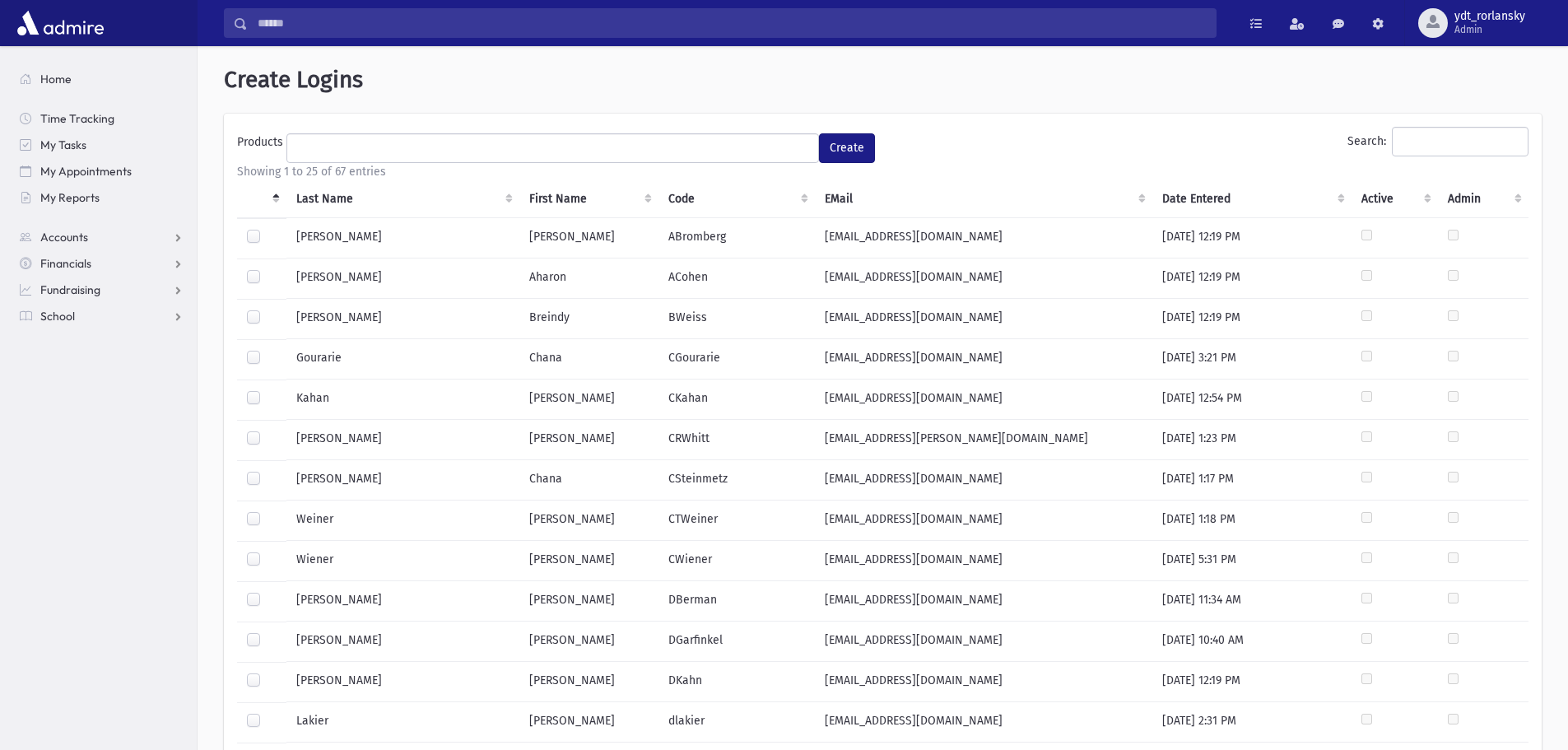
select select
click at [321, 200] on th "Last Name" at bounding box center [403, 199] width 233 height 38
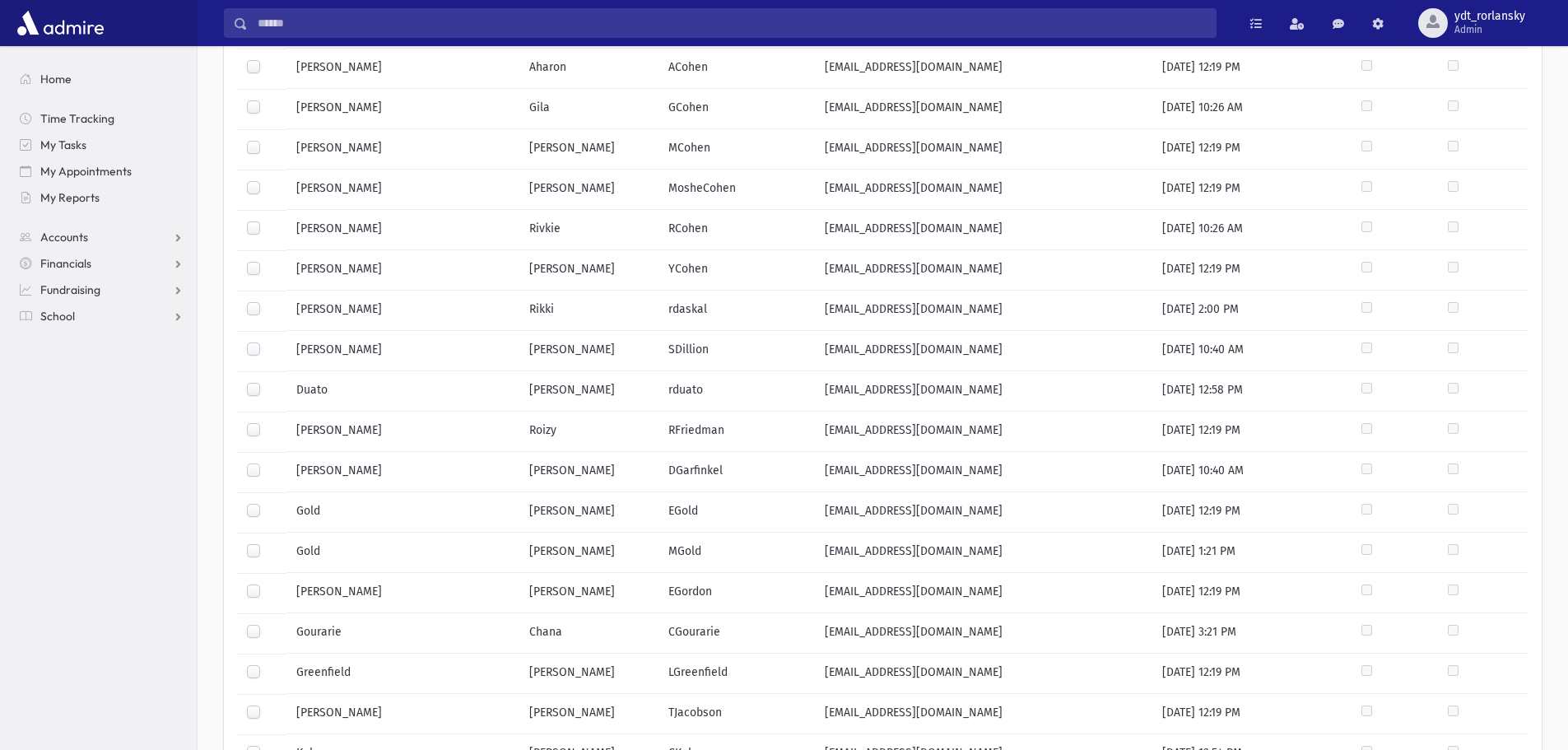
scroll to position [627, 0]
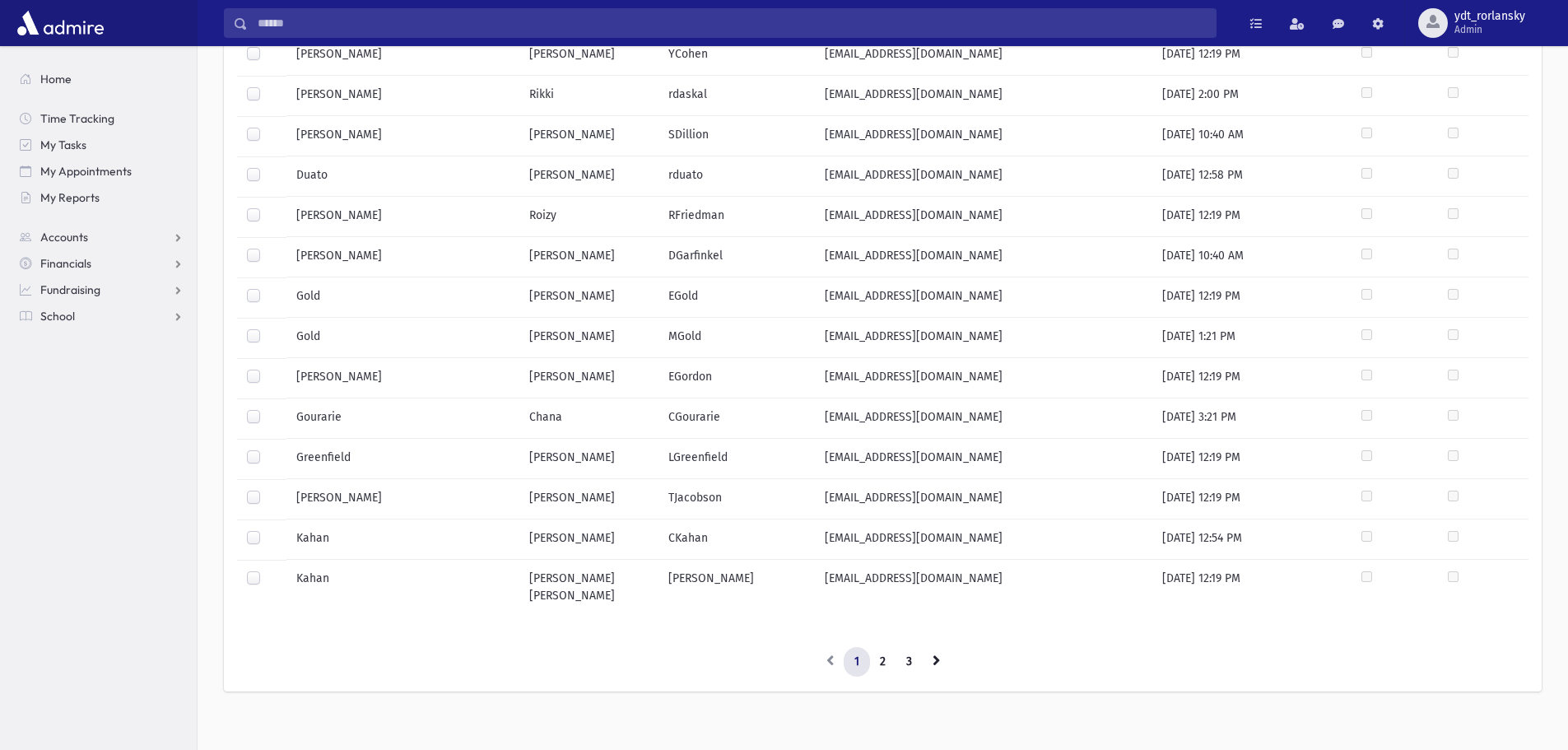
click at [267, 530] on label at bounding box center [267, 530] width 0 height 0
click at [703, 659] on ul "1 2 3" at bounding box center [882, 662] width 1292 height 30
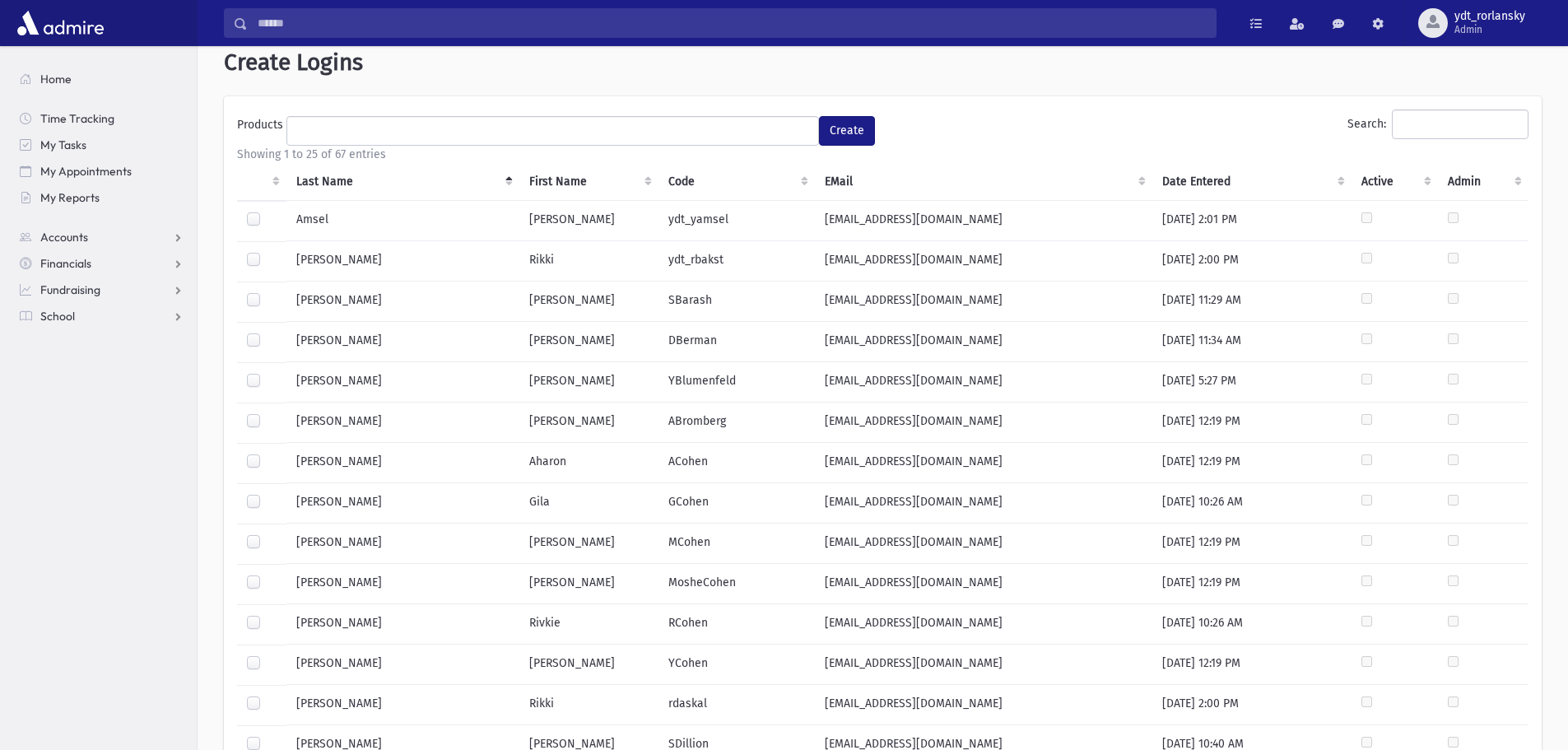
scroll to position [0, 0]
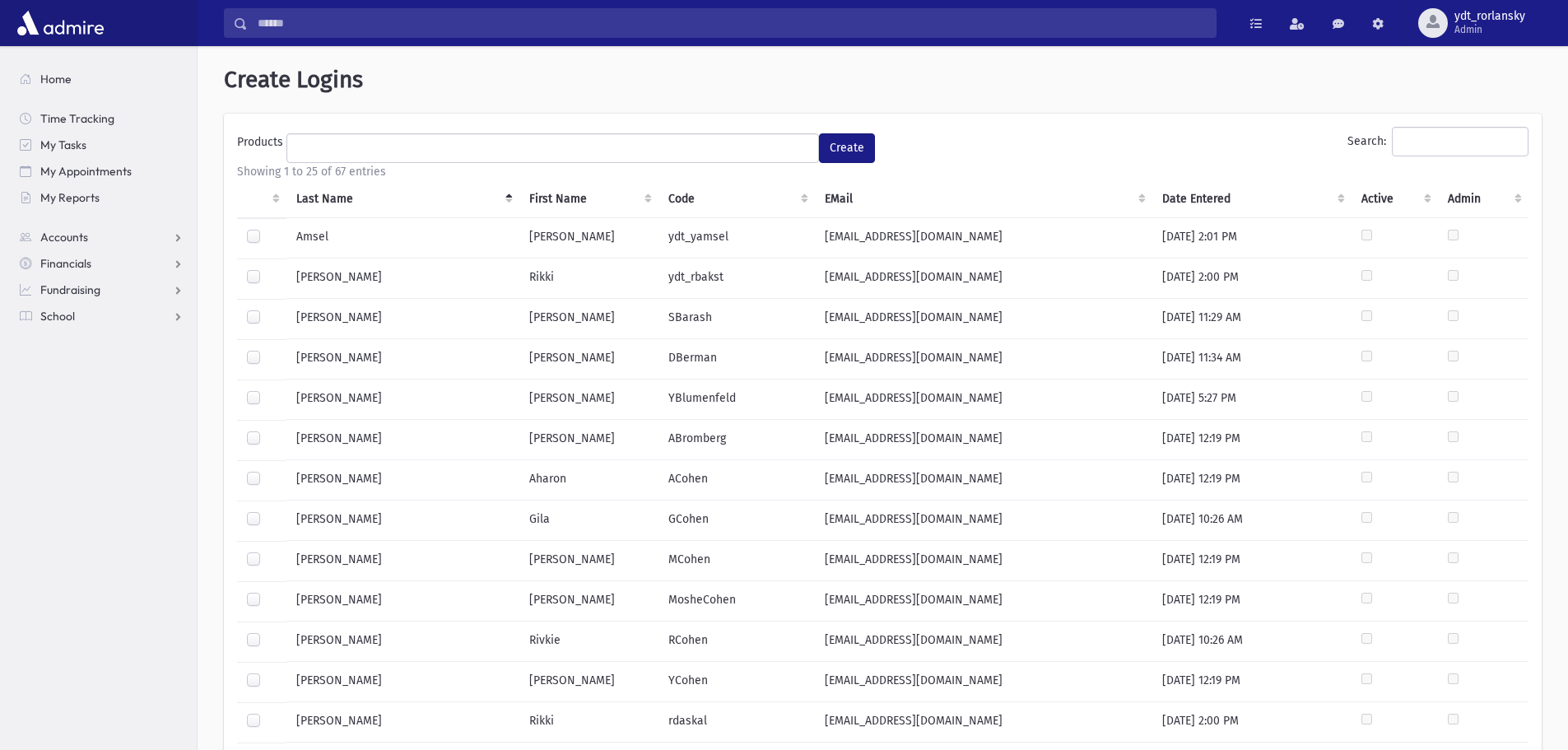
click at [79, 479] on section "Home Time Tracking My Tasks My Appointments My Reports Accounts Accounts Accoun…" at bounding box center [98, 398] width 197 height 704
click at [961, 157] on div "Search:" at bounding box center [1210, 144] width 638 height 36
